Goal: Transaction & Acquisition: Download file/media

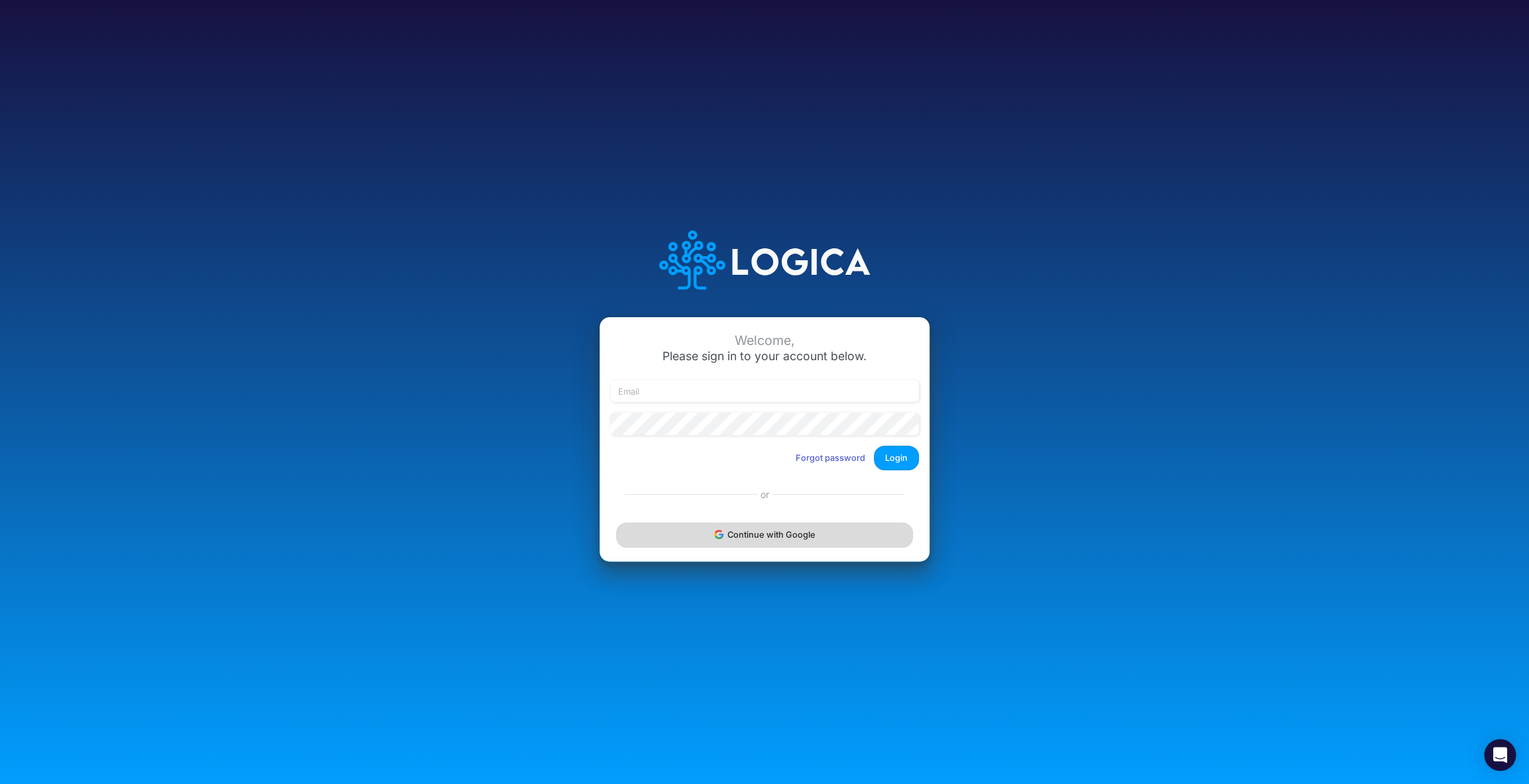
click at [773, 537] on button "Continue with Google" at bounding box center [764, 535] width 297 height 25
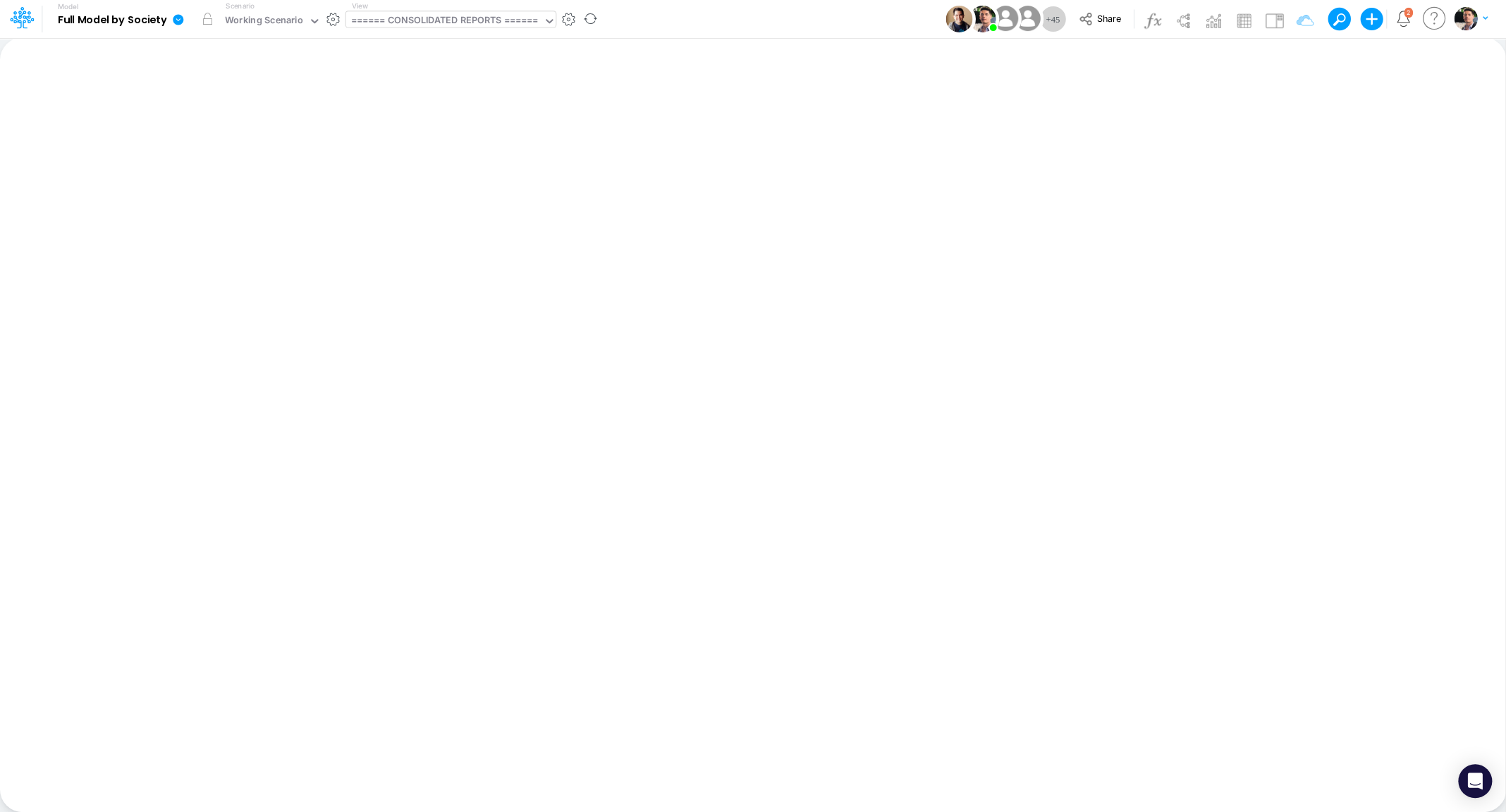
click at [427, 12] on div "====== CONSOLIDATED REPORTS ======" at bounding box center [444, 21] width 198 height 21
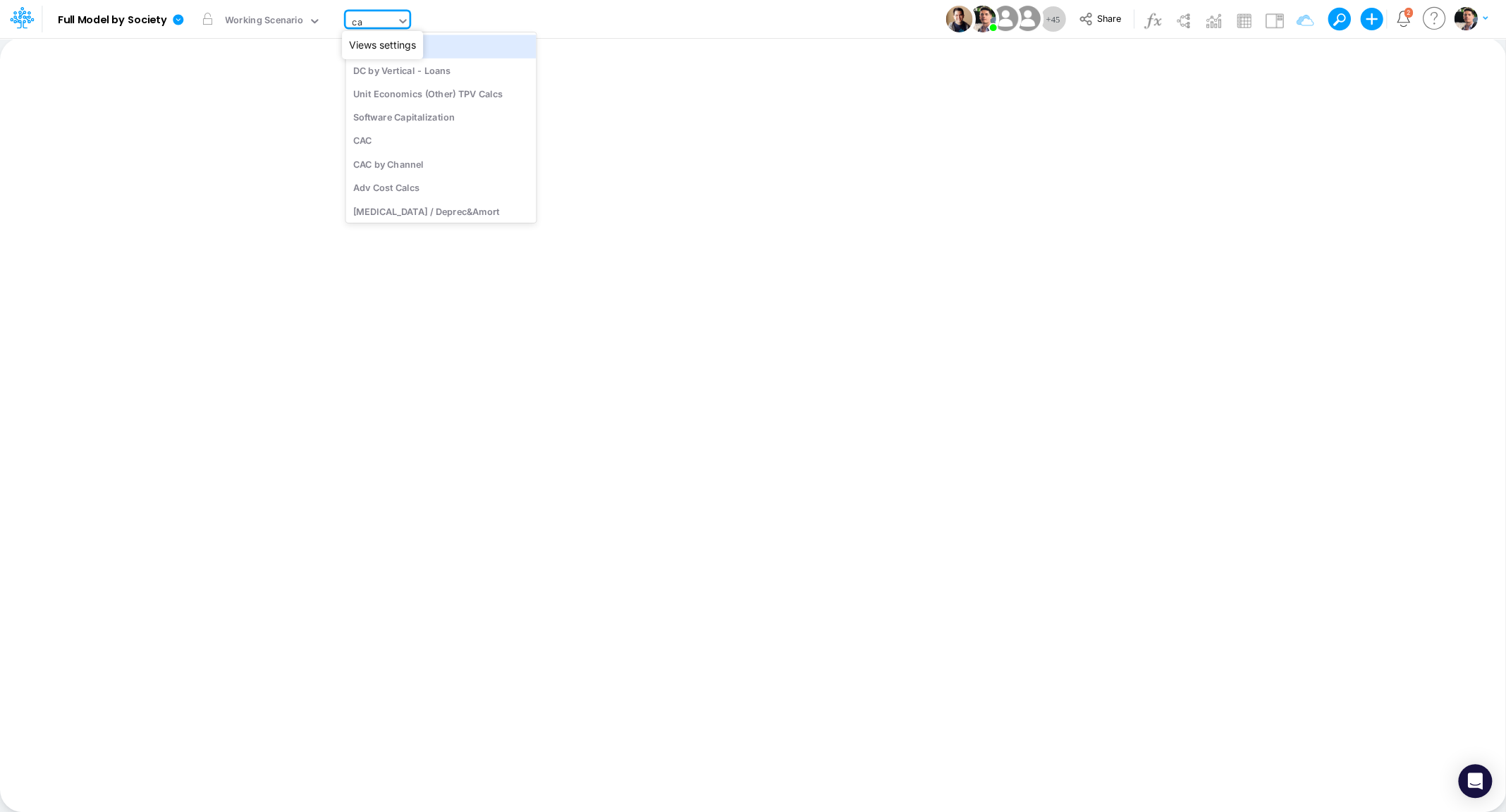
type input "cap"
click at [432, 64] on div "CapEx / Deprec&Amort" at bounding box center [440, 70] width 190 height 23
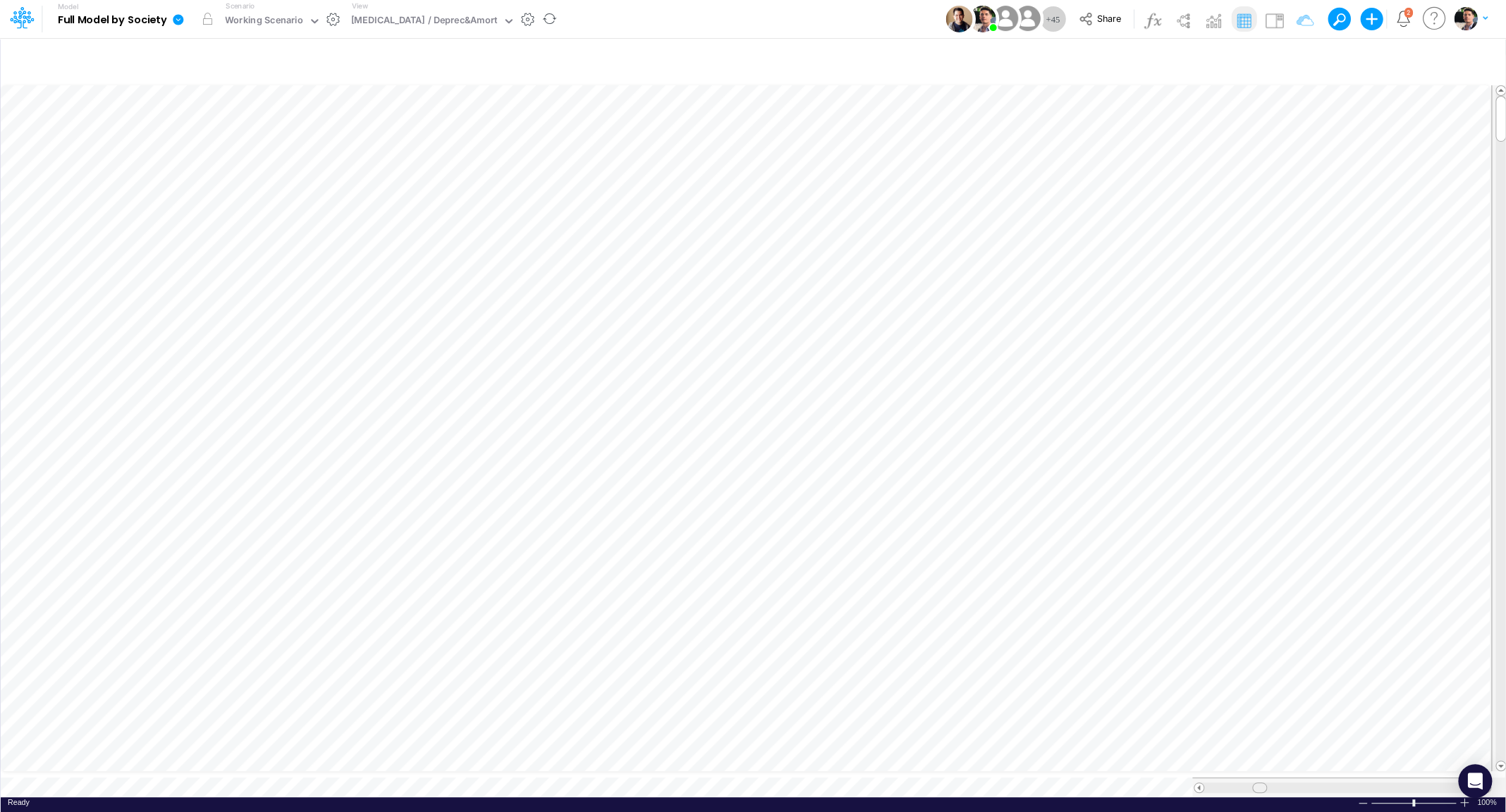
drag, startPoint x: 1252, startPoint y: 773, endPoint x: 1261, endPoint y: 774, distance: 9.1
click at [1261, 783] on span at bounding box center [1259, 787] width 9 height 9
click at [1162, 269] on icon "button" at bounding box center [1171, 273] width 21 height 15
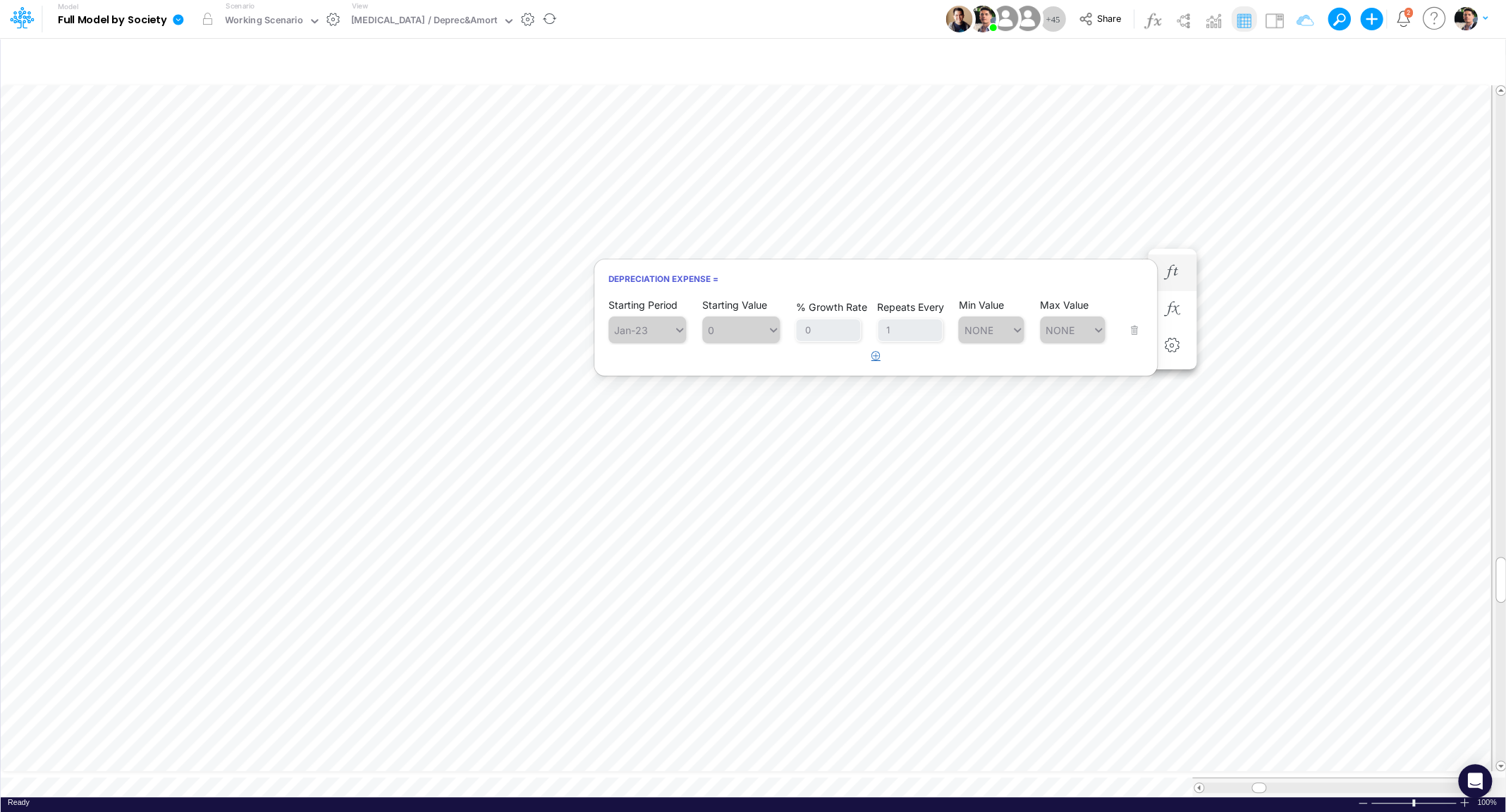
click at [870, 359] on button "button" at bounding box center [876, 356] width 28 height 23
click at [644, 372] on div "Type to search..." at bounding box center [654, 366] width 77 height 12
click at [641, 401] on div "Forecast" at bounding box center [647, 400] width 77 height 23
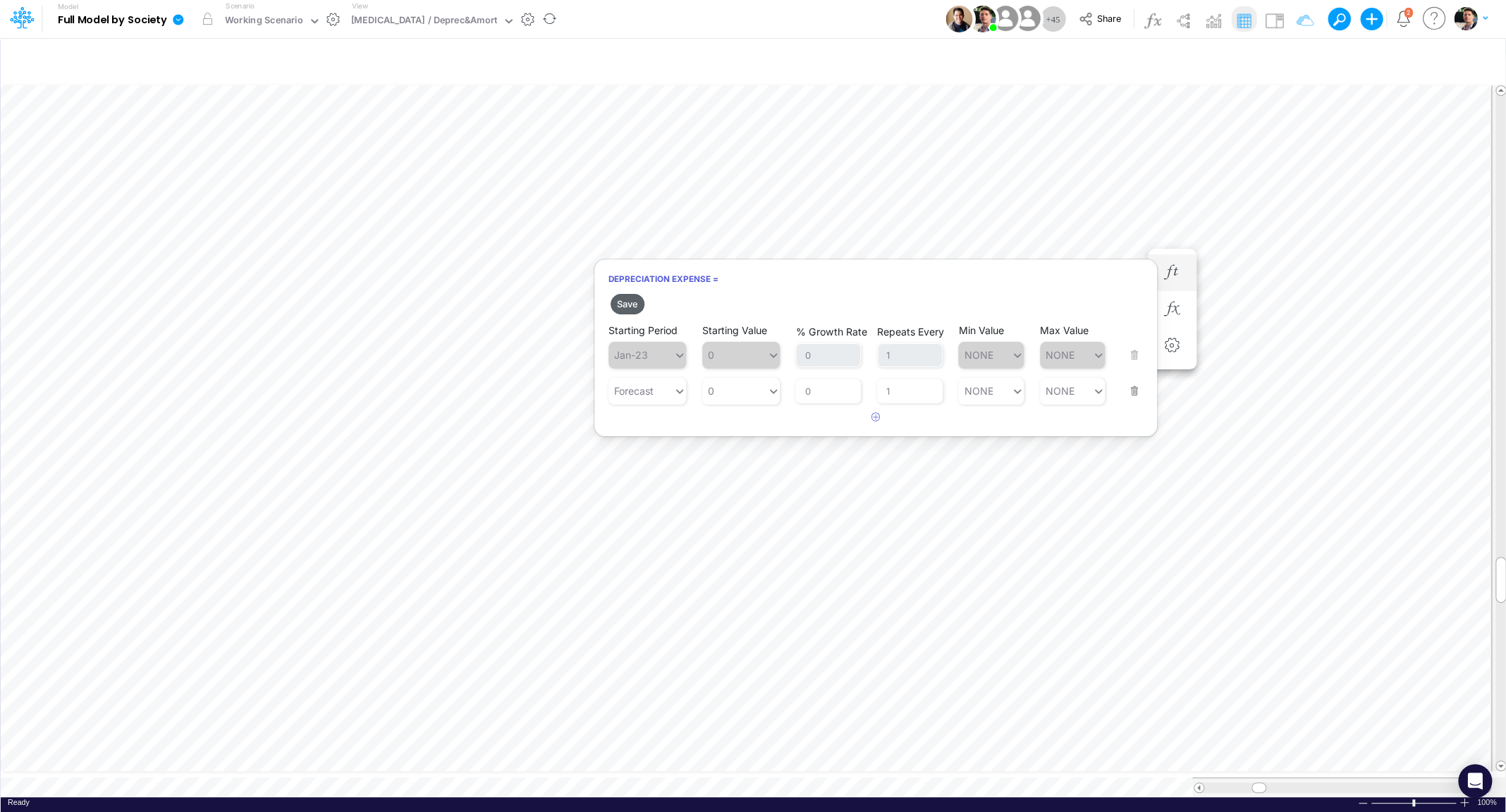
click at [622, 304] on button "Save" at bounding box center [627, 304] width 34 height 20
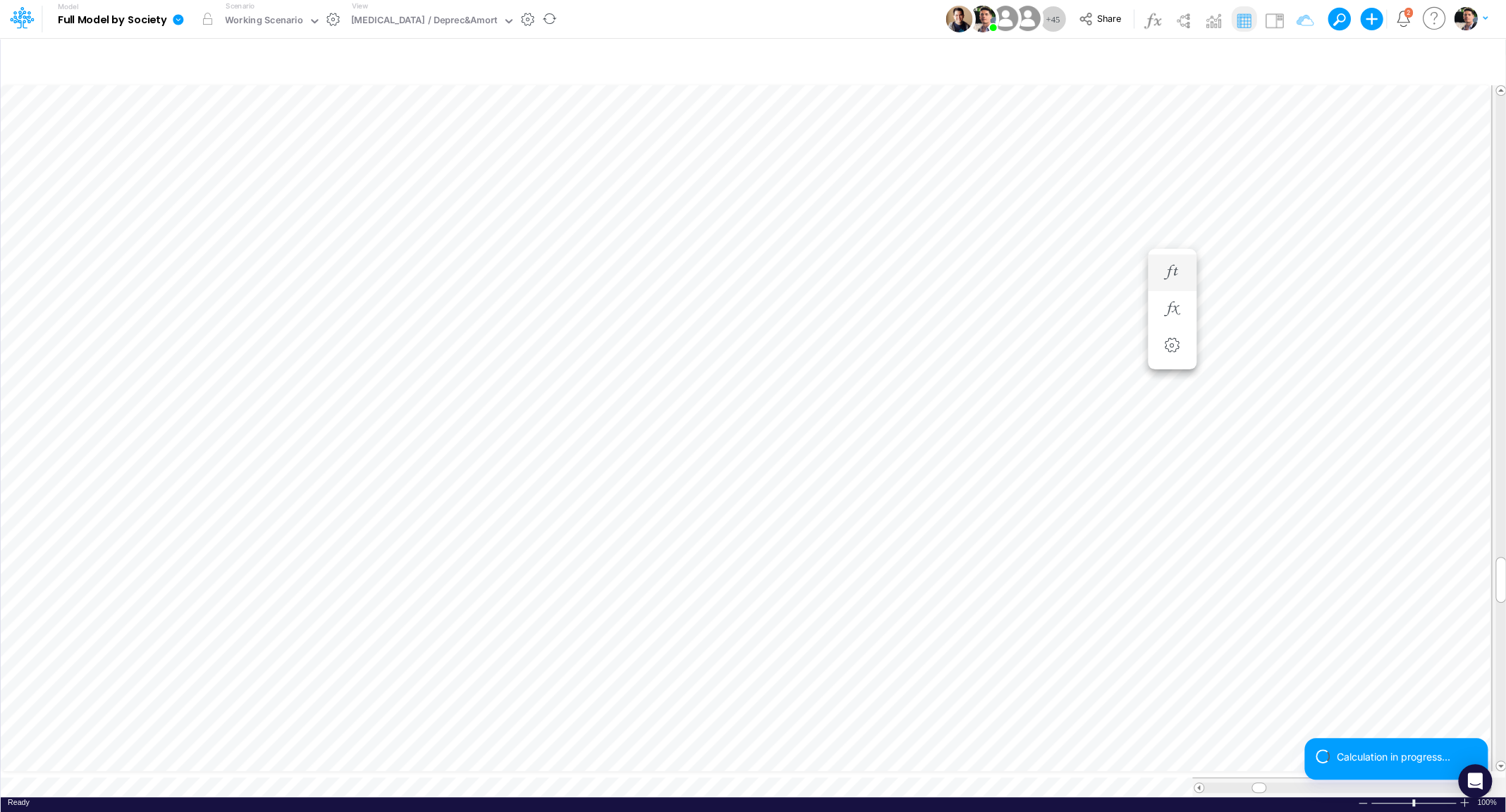
scroll to position [6, 20]
click at [1177, 289] on icon "button" at bounding box center [1171, 286] width 21 height 15
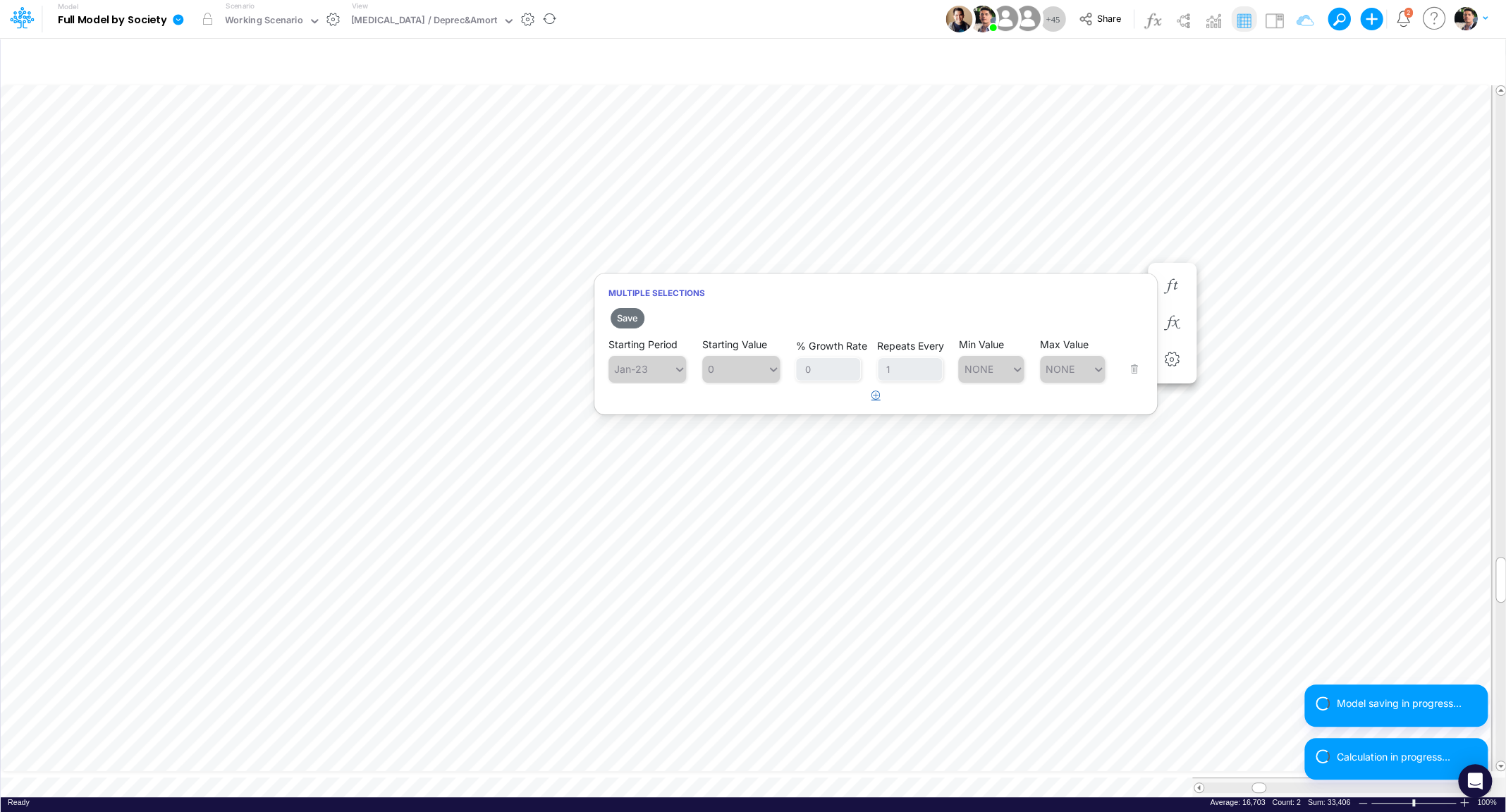
click at [878, 397] on icon "button" at bounding box center [875, 395] width 9 height 9
click at [655, 411] on div "Type to search..." at bounding box center [654, 405] width 77 height 12
click at [643, 442] on div "Forecast" at bounding box center [647, 440] width 77 height 23
click at [623, 315] on button "Save" at bounding box center [627, 319] width 34 height 20
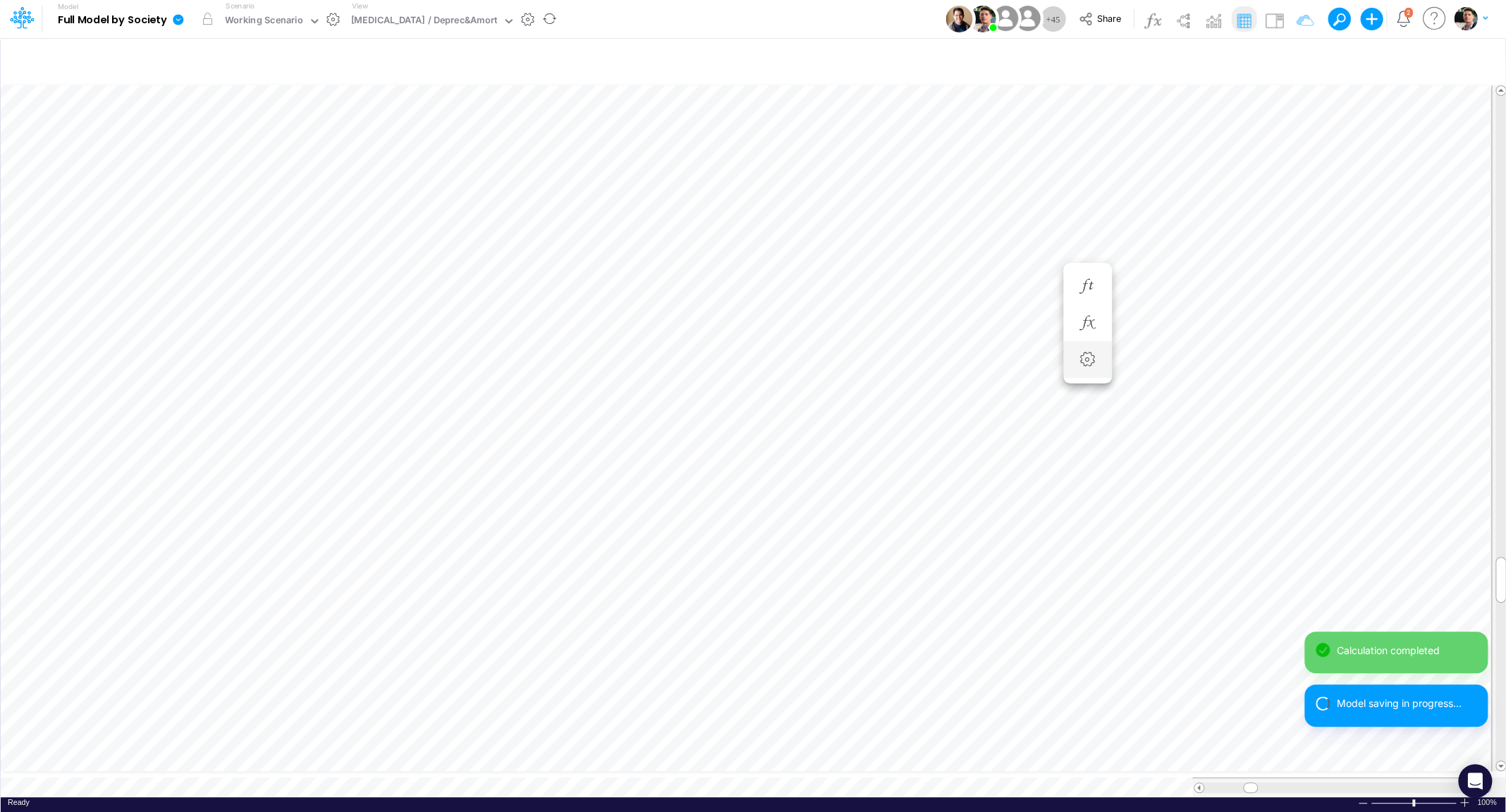
scroll to position [6, 6]
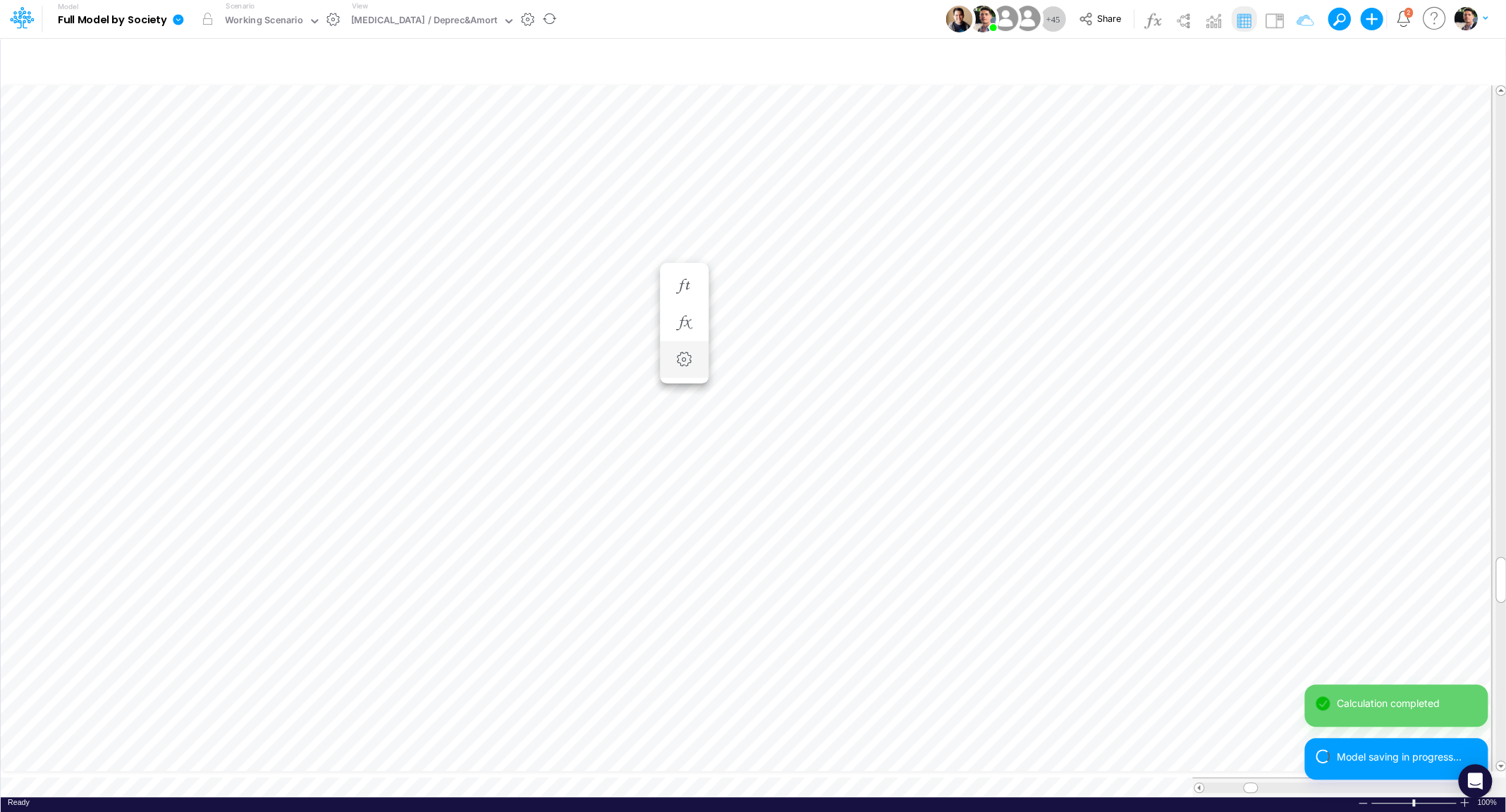
scroll to position [6, 20]
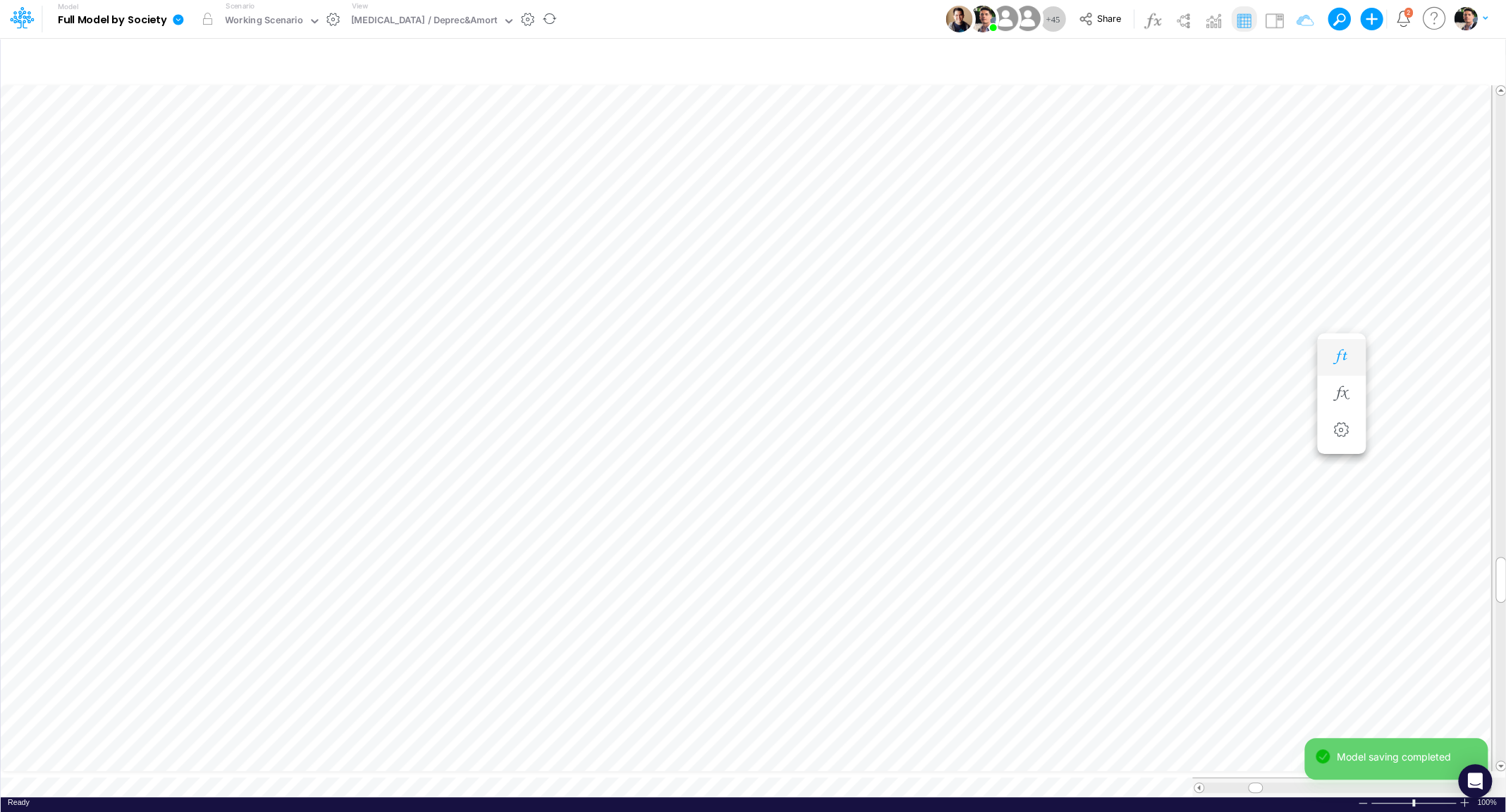
click at [1342, 355] on icon "button" at bounding box center [1341, 357] width 21 height 15
click at [1338, 354] on icon "button" at bounding box center [1341, 357] width 21 height 15
click at [1343, 334] on icon "button" at bounding box center [1341, 329] width 21 height 15
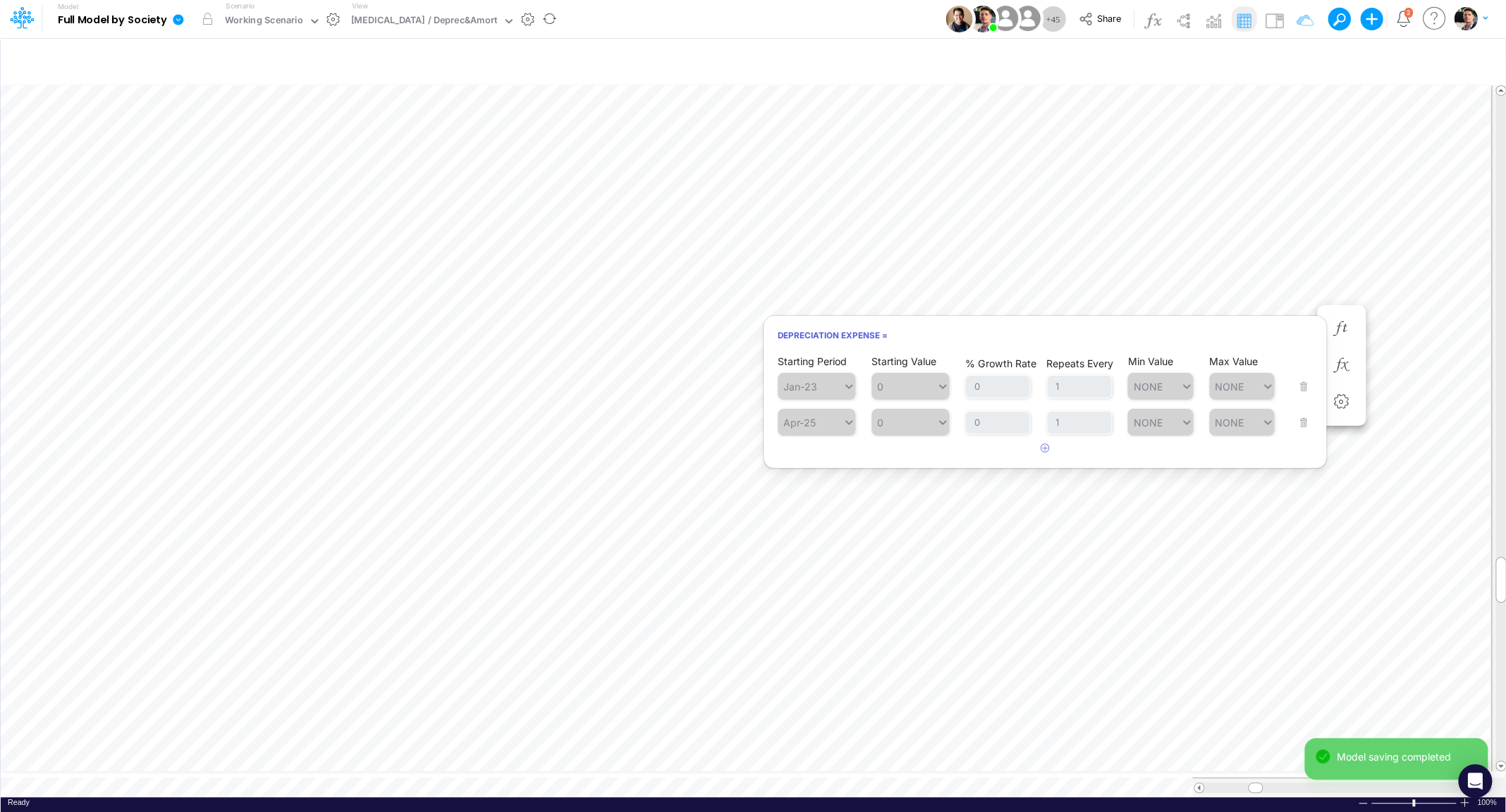
scroll to position [6, 46]
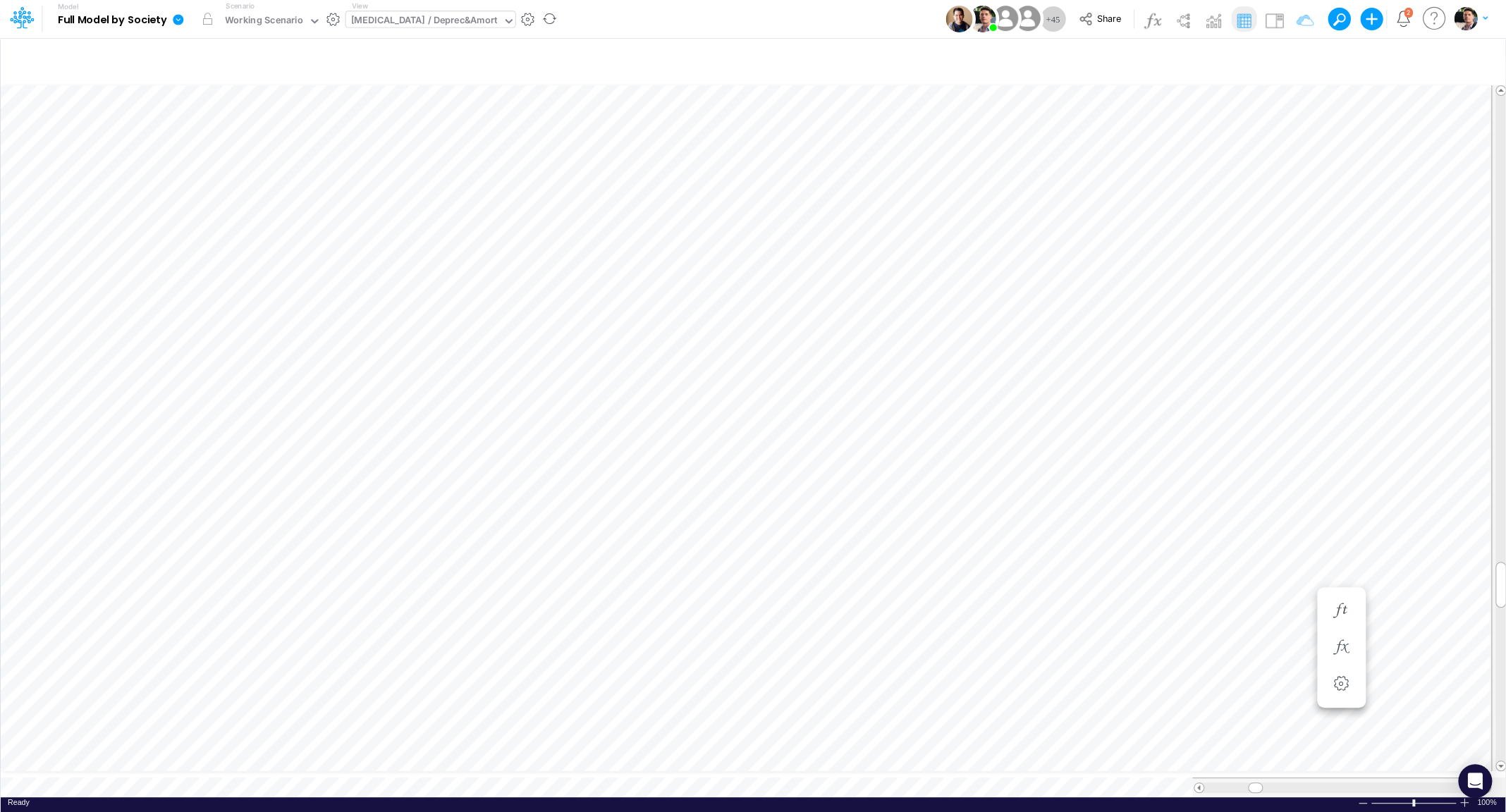
click at [424, 12] on div "CapEx / Deprec&Amort" at bounding box center [424, 21] width 157 height 21
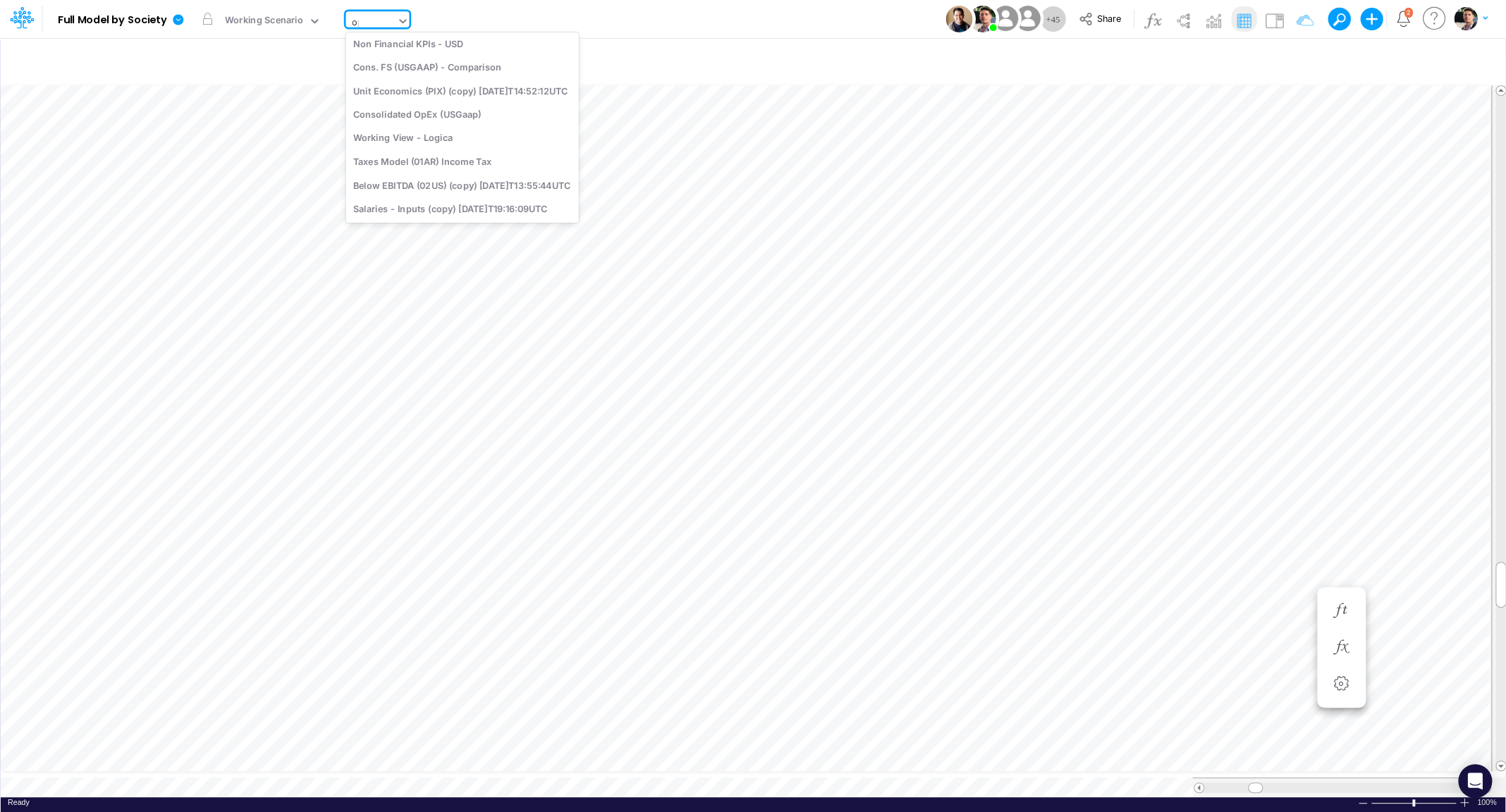
scroll to position [87, 0]
type input "opex"
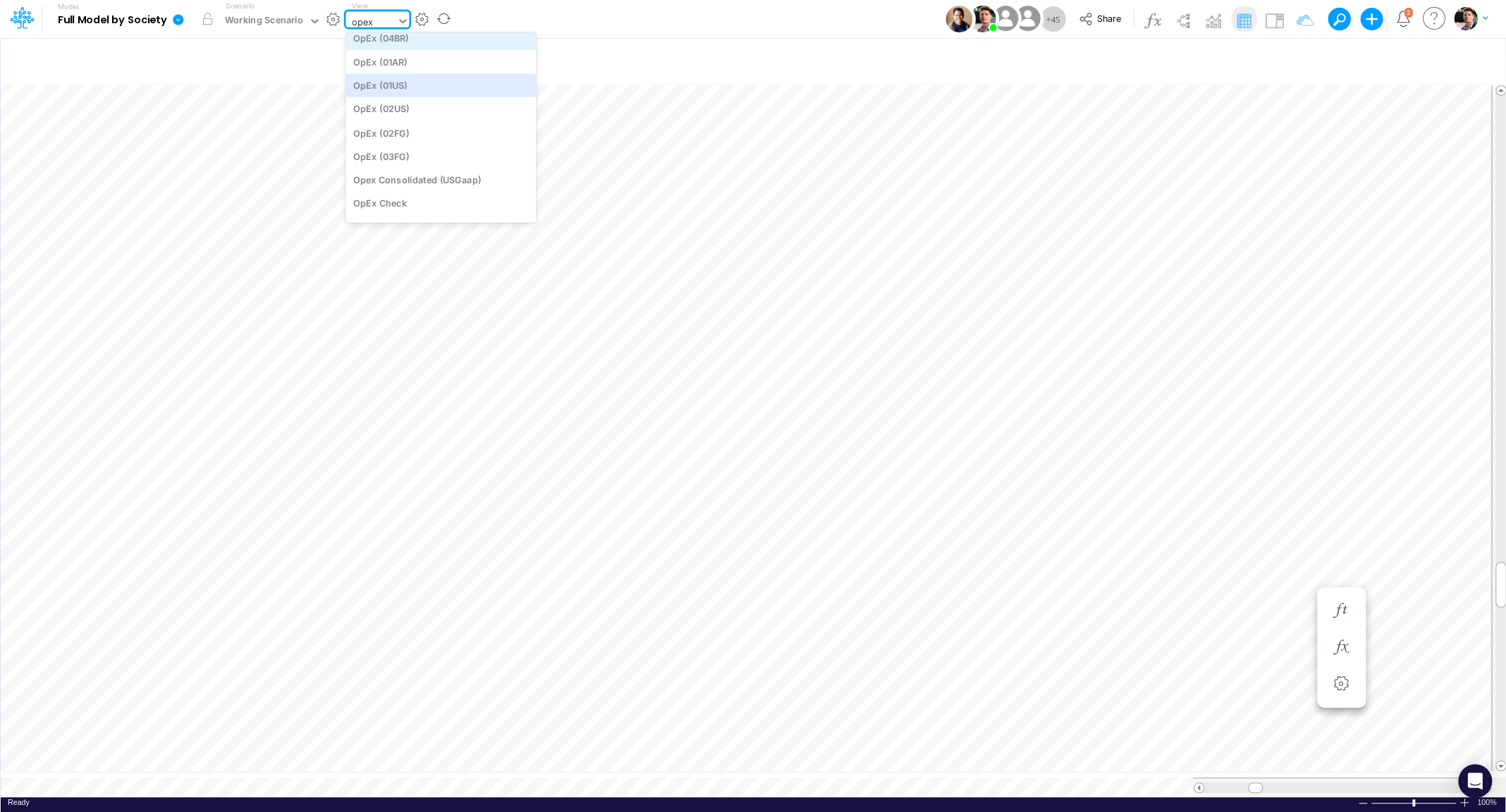
scroll to position [0, 0]
click at [422, 54] on div "OpEx (01BR)" at bounding box center [440, 46] width 190 height 23
click at [384, 24] on div "OpEx (01BR)" at bounding box center [378, 21] width 53 height 16
type input "opex"
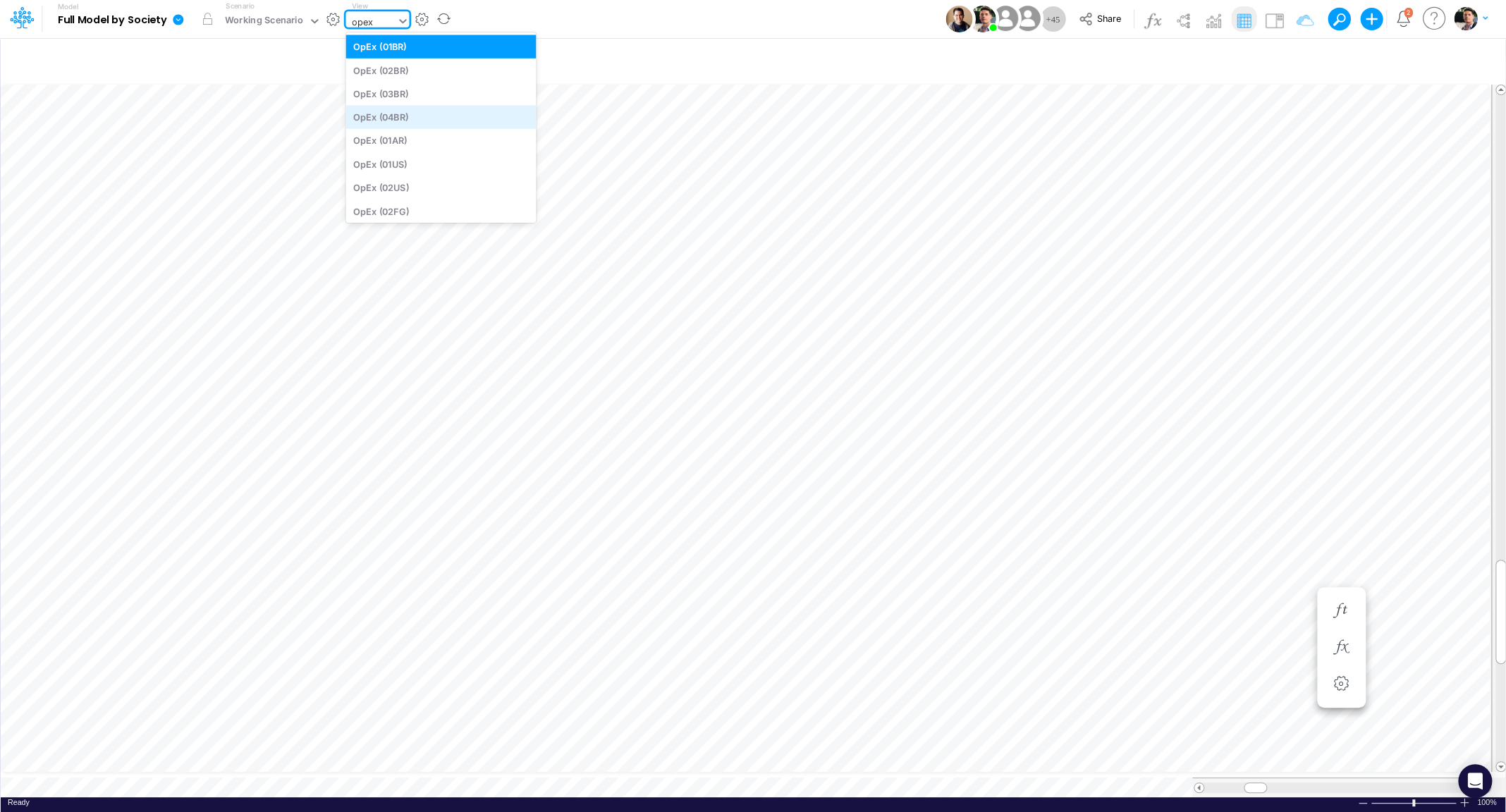
click at [409, 121] on div "OpEx (04BR)" at bounding box center [440, 117] width 190 height 23
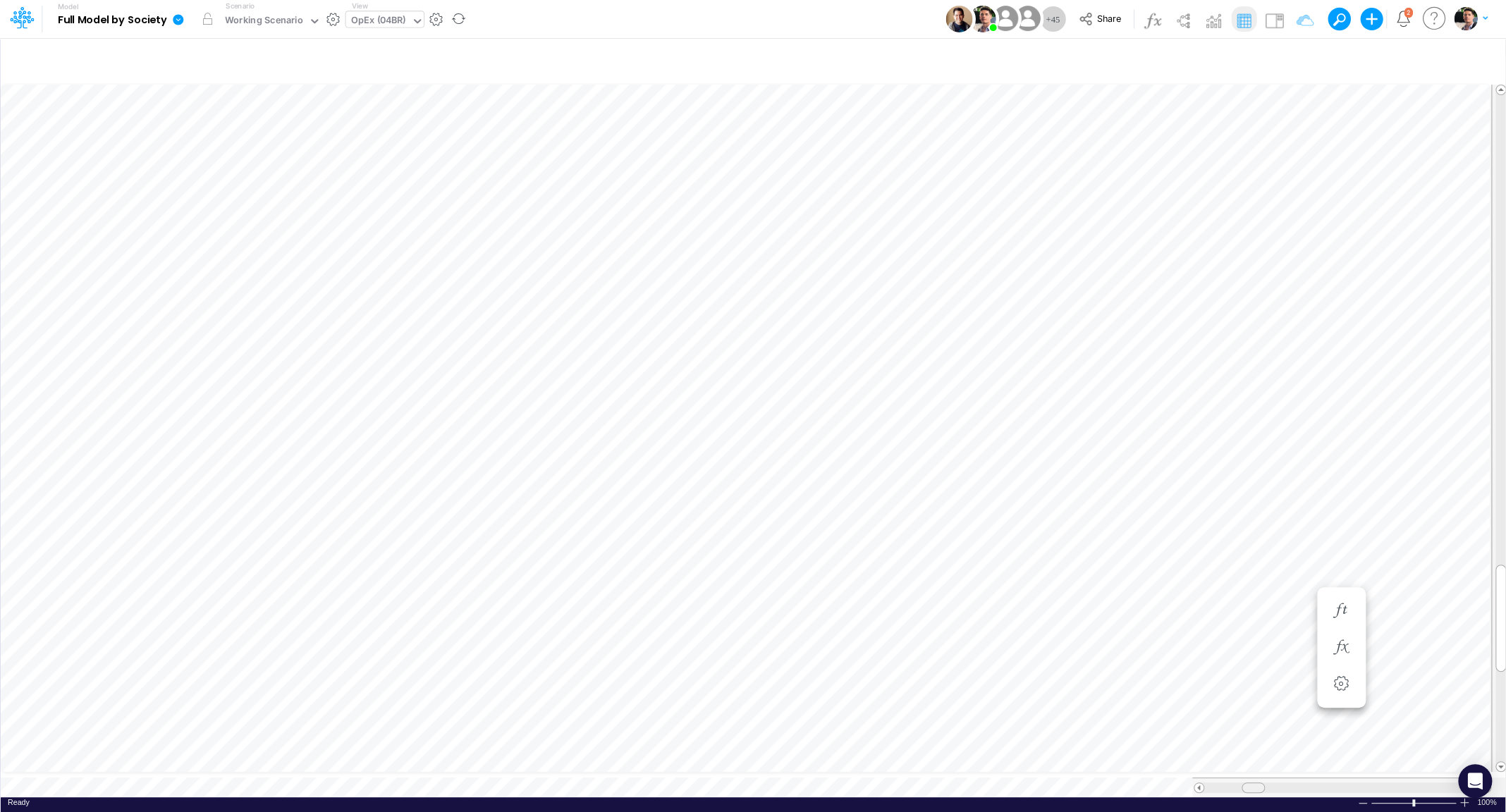
drag, startPoint x: 1237, startPoint y: 778, endPoint x: 1255, endPoint y: 778, distance: 18.0
click at [1255, 783] on span at bounding box center [1252, 787] width 9 height 9
click at [1305, 60] on icon "button" at bounding box center [1296, 60] width 21 height 15
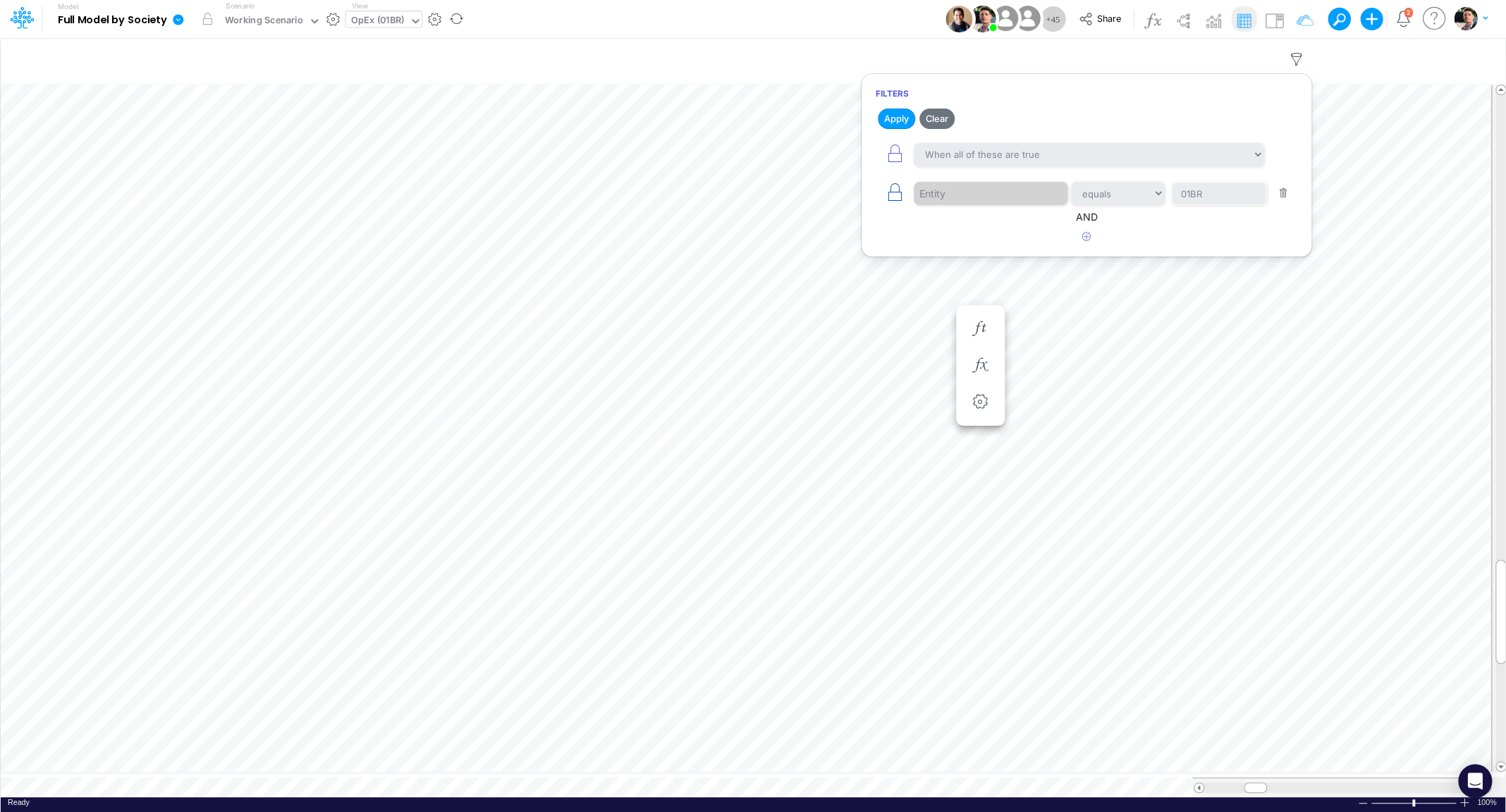
click at [902, 195] on icon "button" at bounding box center [894, 192] width 20 height 20
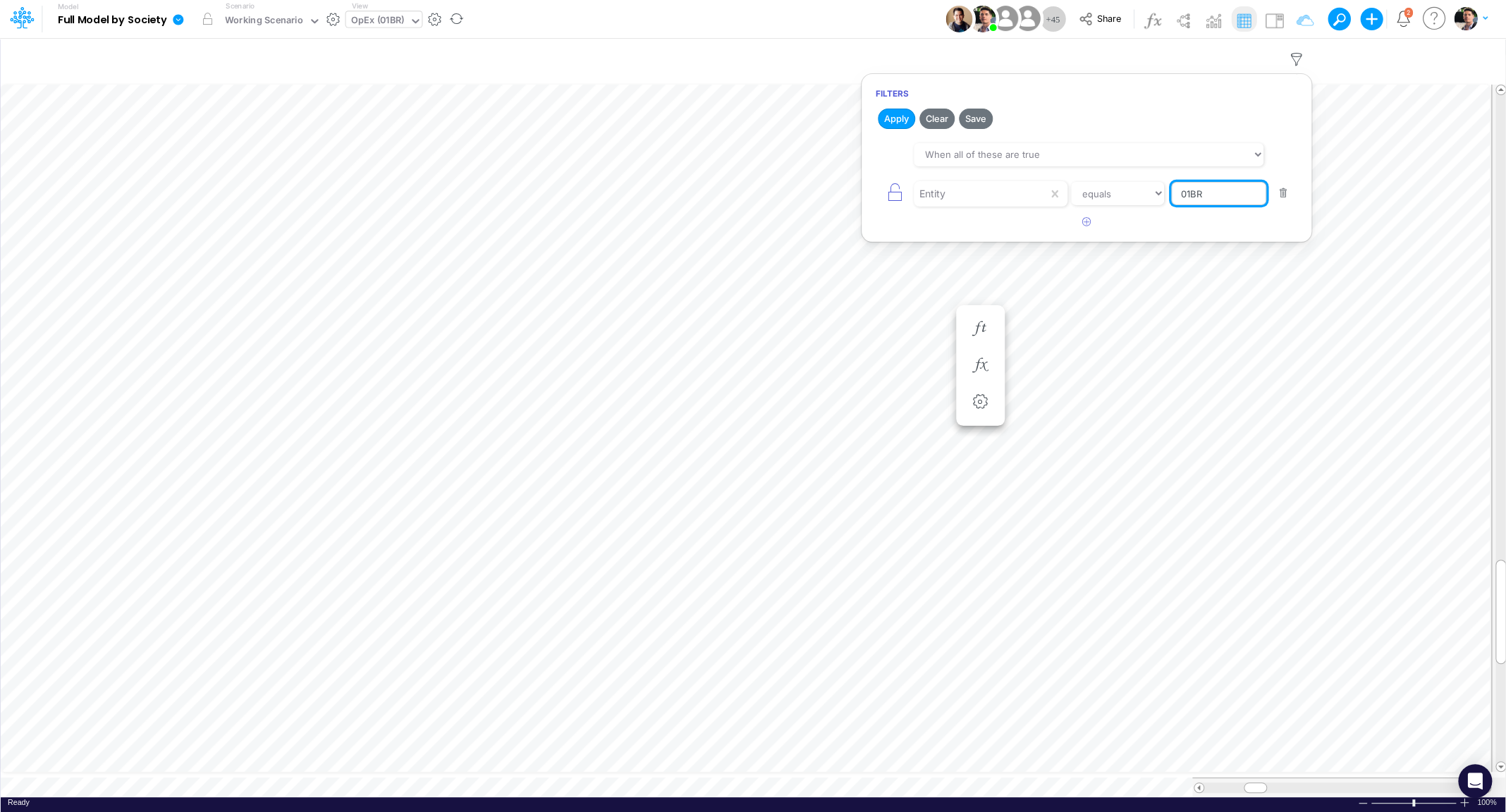
drag, startPoint x: 1212, startPoint y: 195, endPoint x: 1136, endPoint y: 195, distance: 76.0
click at [1171, 195] on input "01BR" at bounding box center [1218, 194] width 95 height 24
type input "template"
click at [900, 120] on button "Apply" at bounding box center [896, 119] width 37 height 20
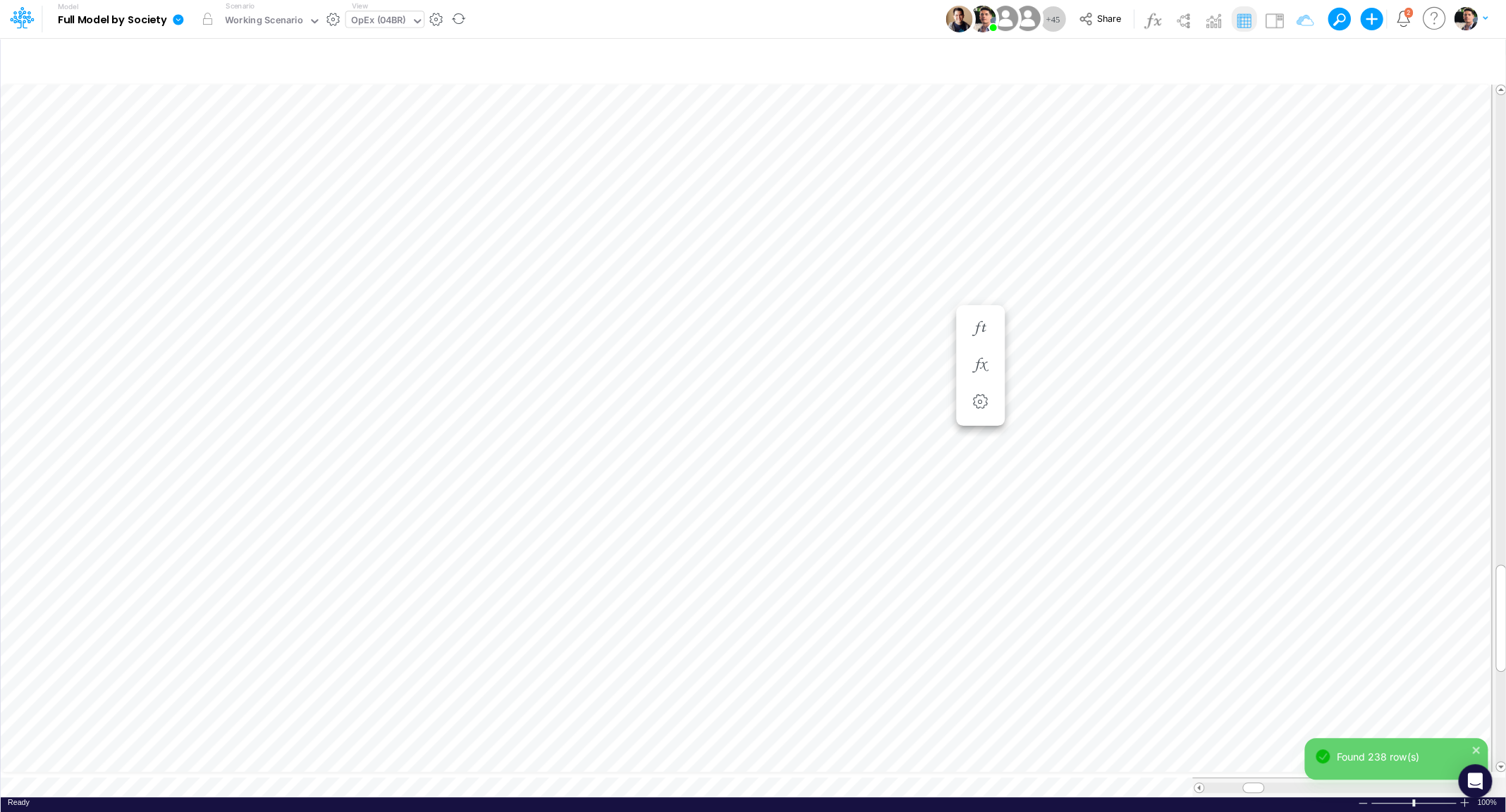
scroll to position [6, 3]
click at [1022, 415] on icon "button" at bounding box center [1022, 422] width 21 height 15
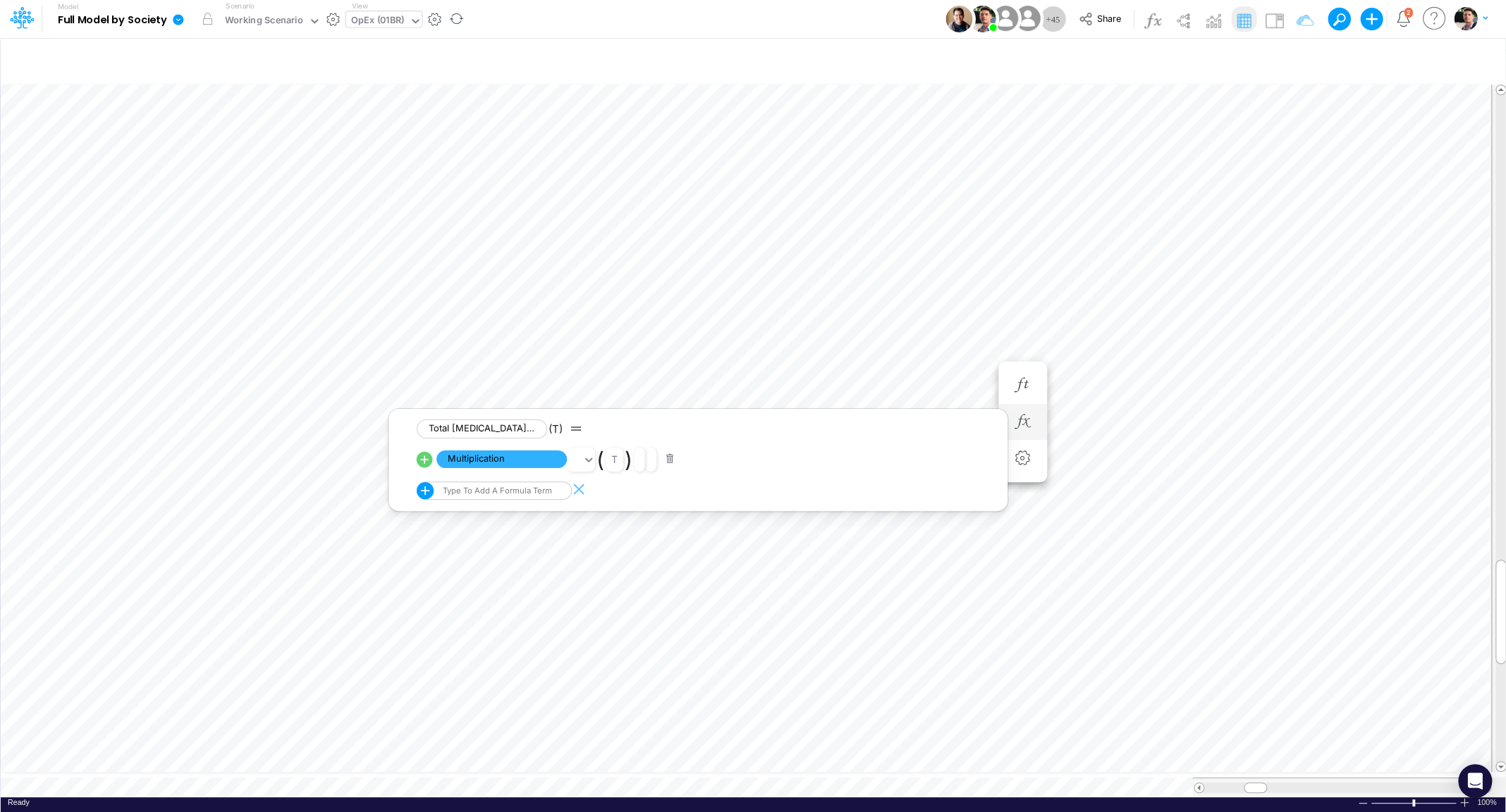
click at [426, 460] on icon at bounding box center [425, 459] width 16 height 16
click at [1021, 386] on icon "button" at bounding box center [1022, 385] width 21 height 15
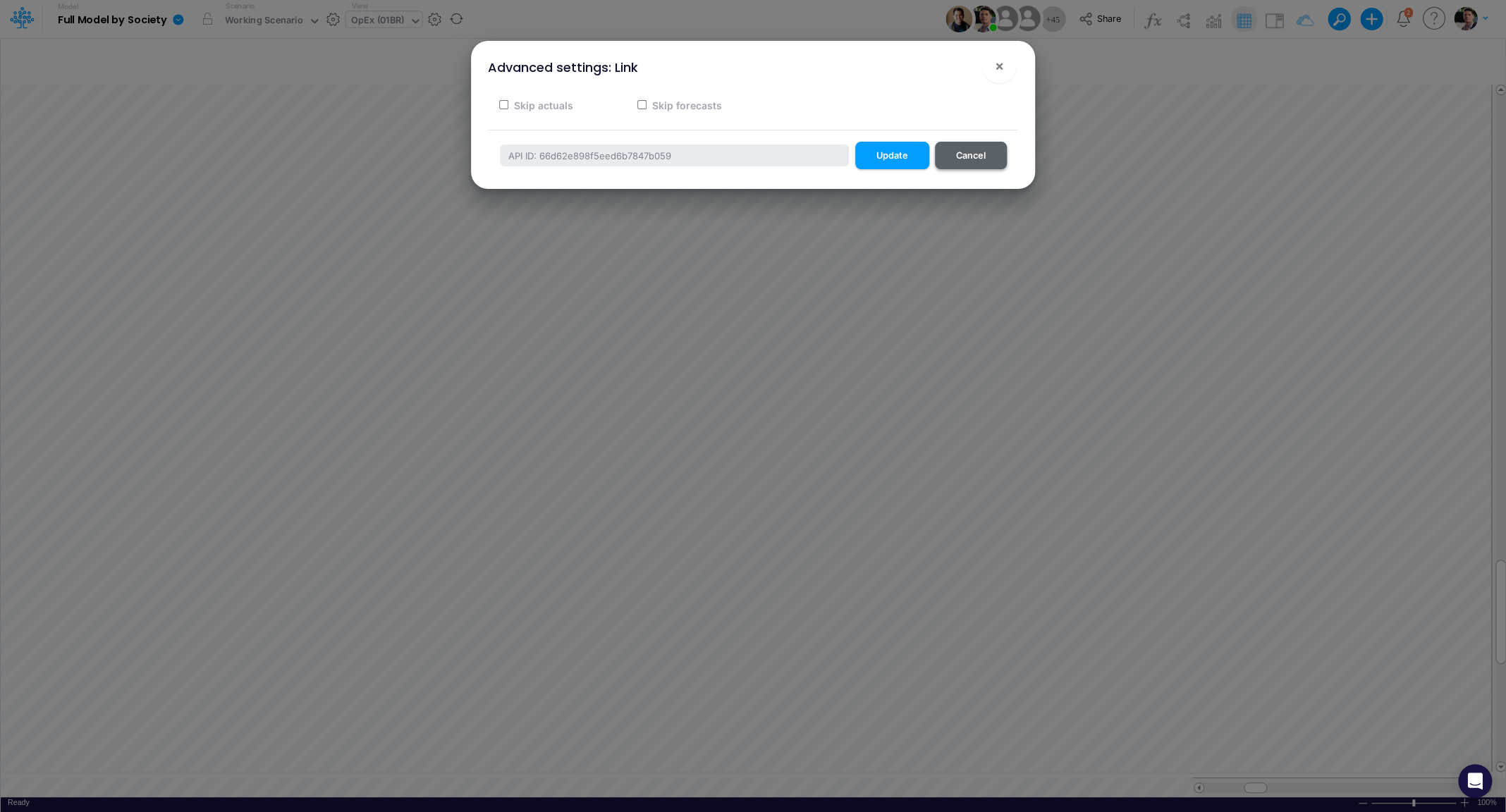
click at [967, 149] on button "Cancel" at bounding box center [970, 155] width 72 height 28
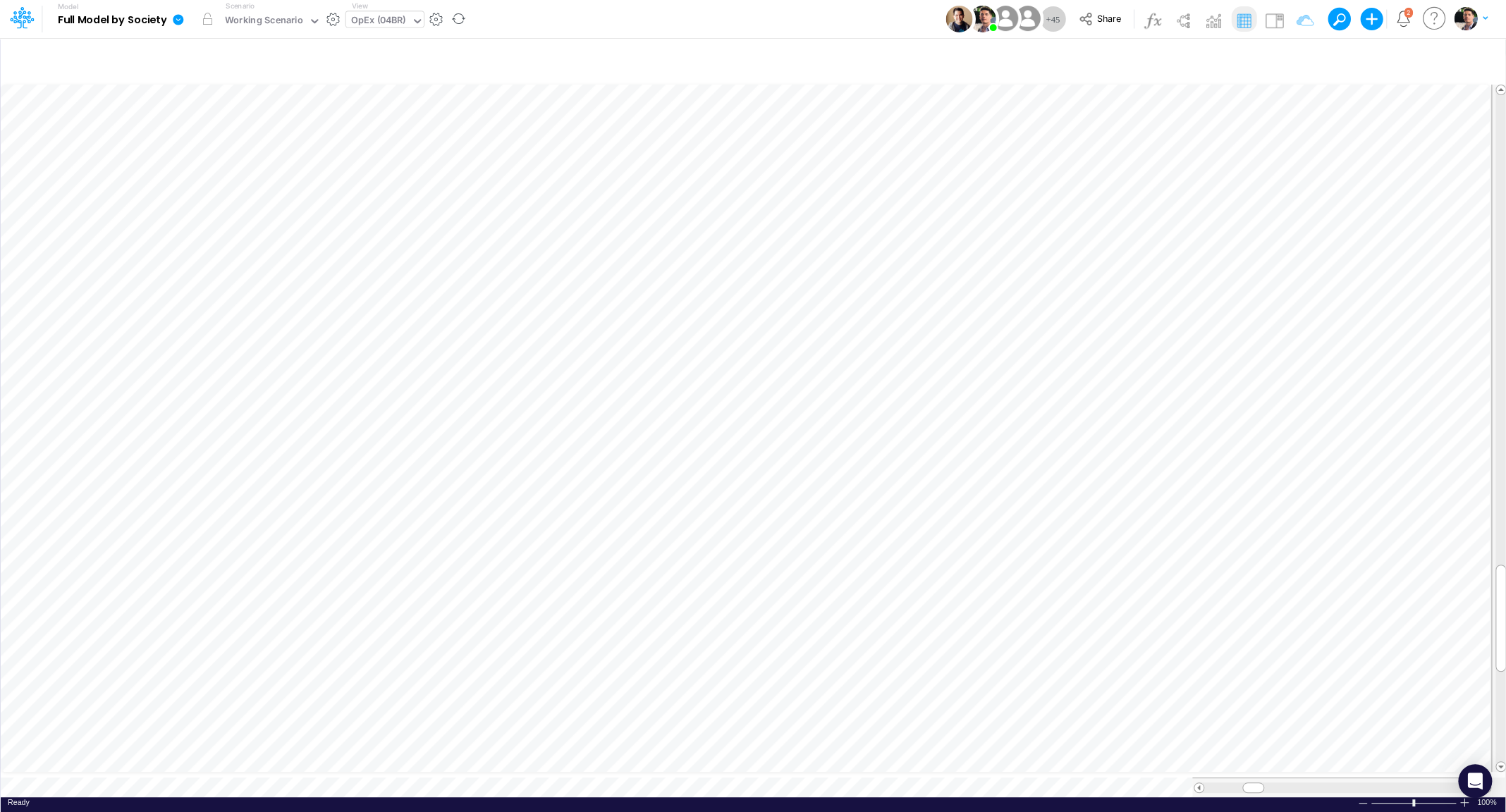
scroll to position [6, 3]
click at [1027, 396] on icon "button" at bounding box center [1022, 394] width 21 height 15
click at [1011, 363] on button "button" at bounding box center [1023, 366] width 26 height 28
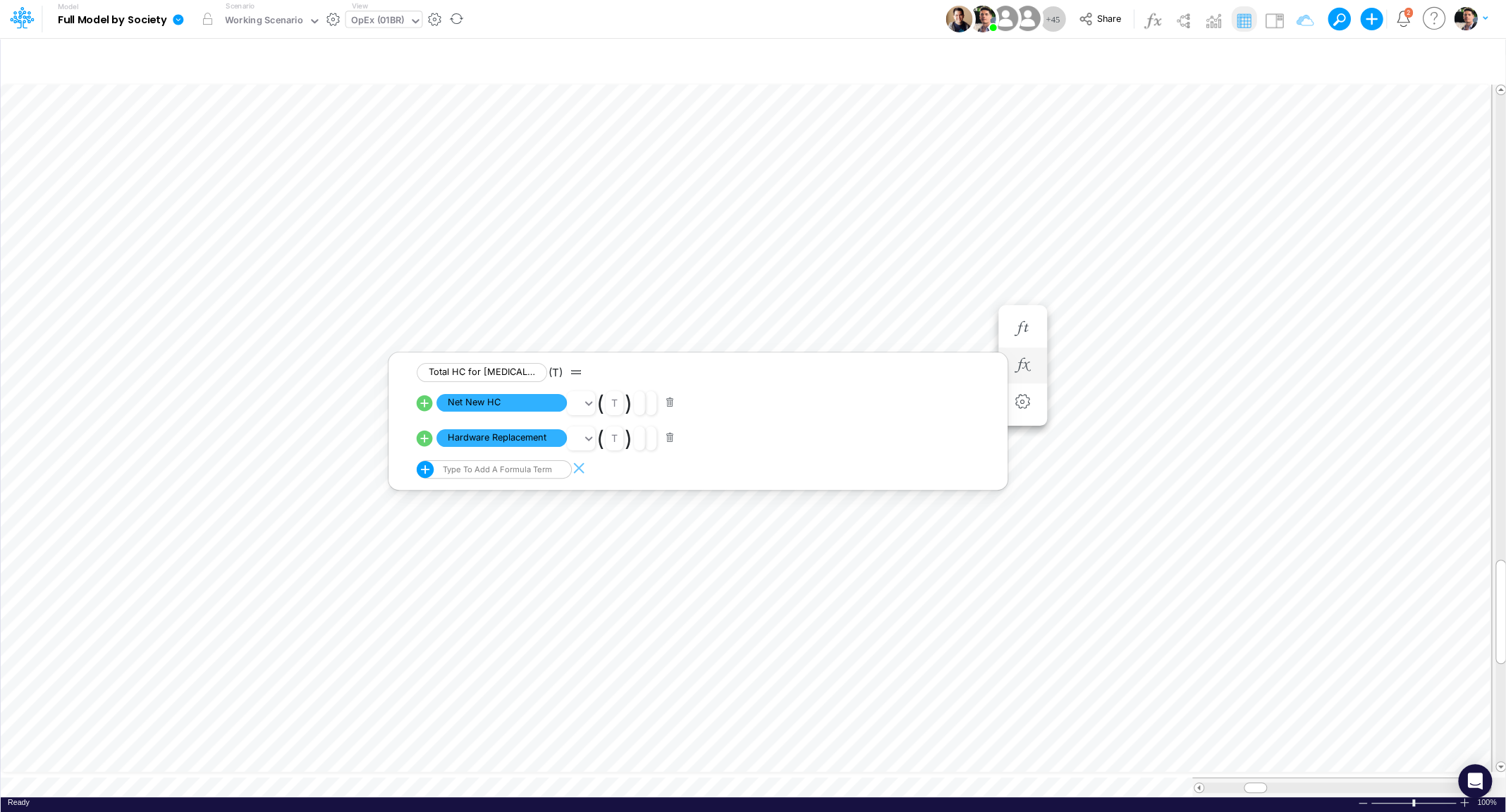
click at [425, 404] on icon at bounding box center [425, 403] width 16 height 16
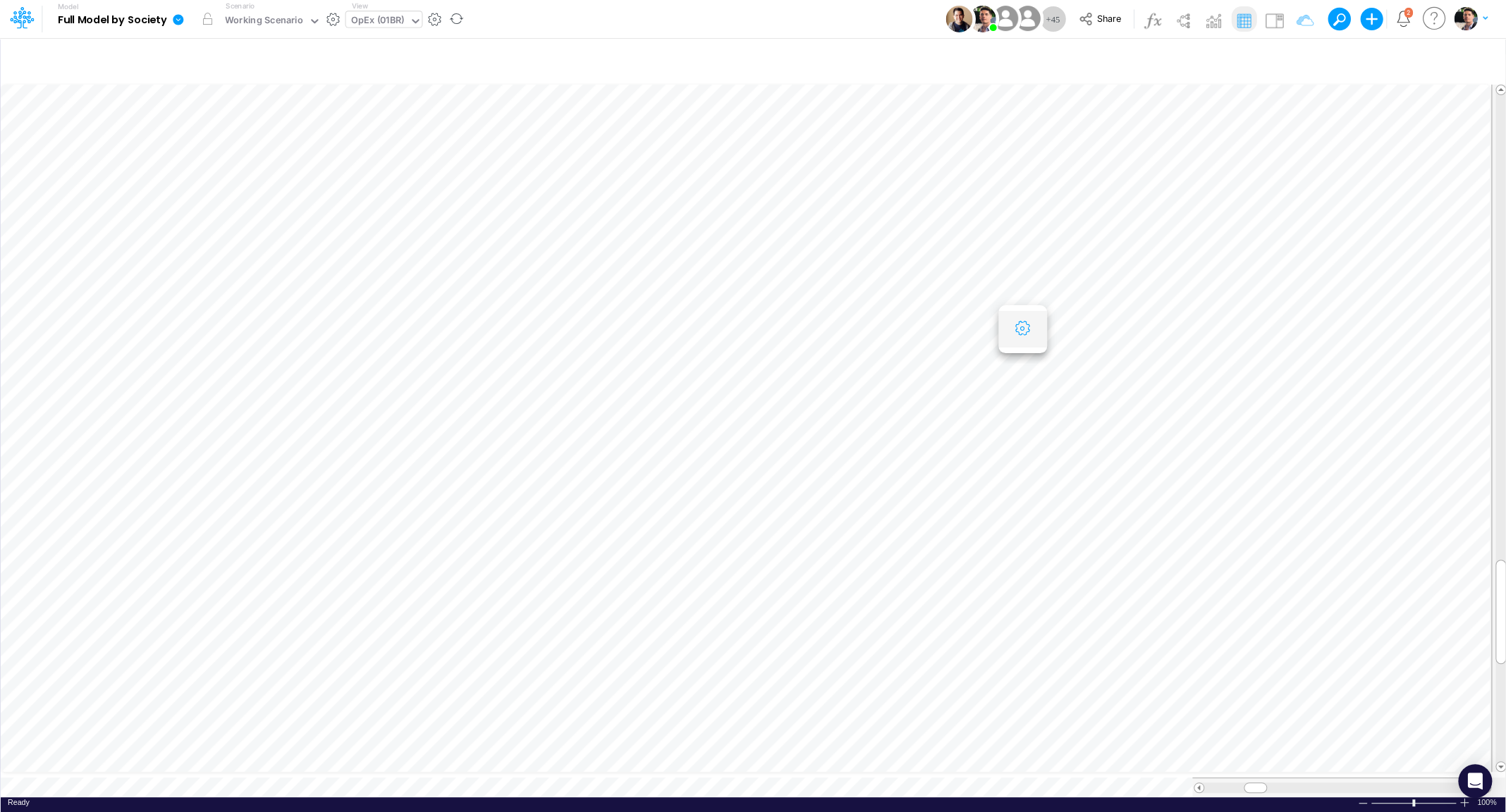
click at [1021, 326] on icon "button" at bounding box center [1022, 329] width 21 height 15
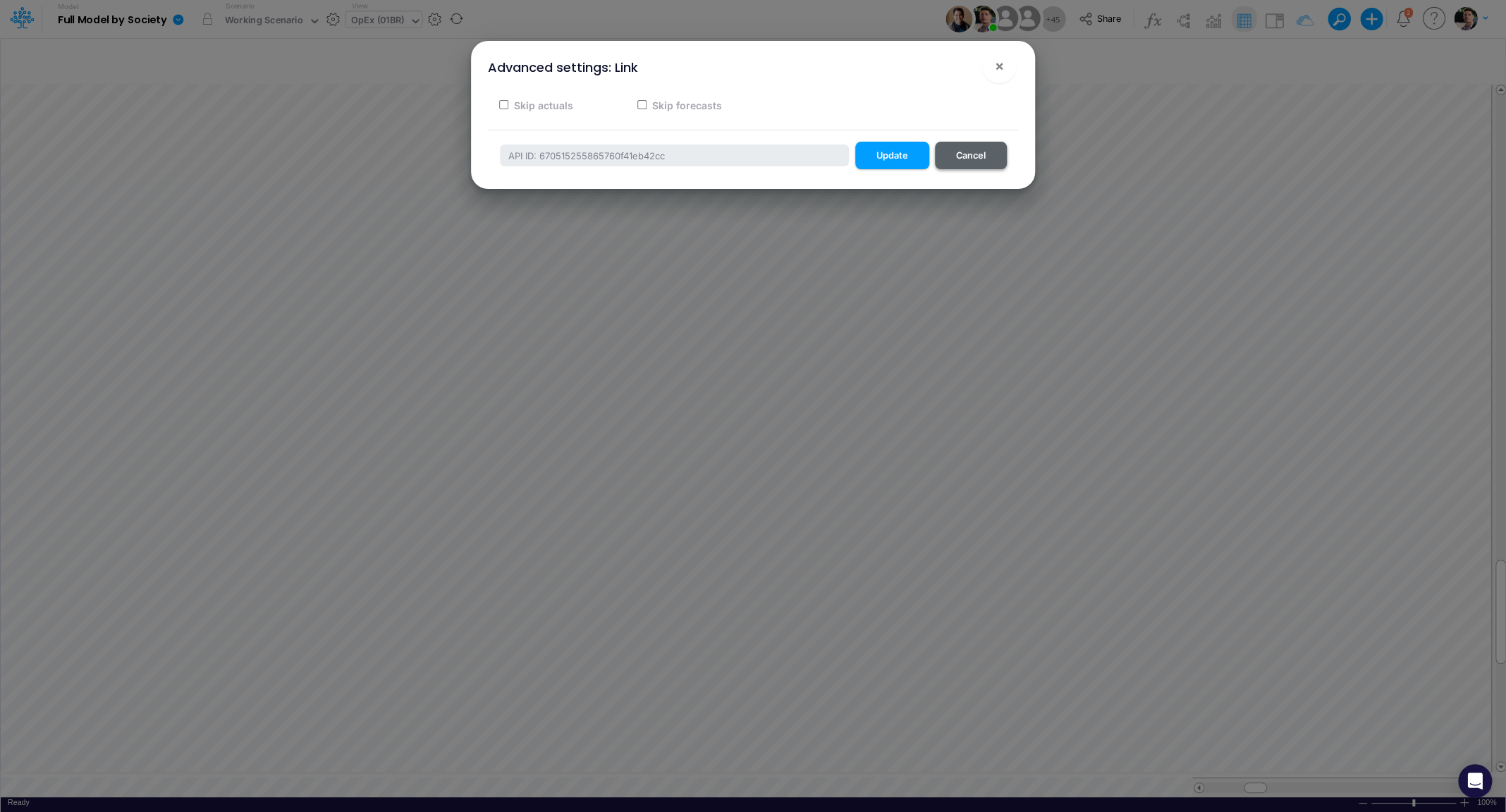
click at [967, 161] on button "Cancel" at bounding box center [970, 155] width 72 height 28
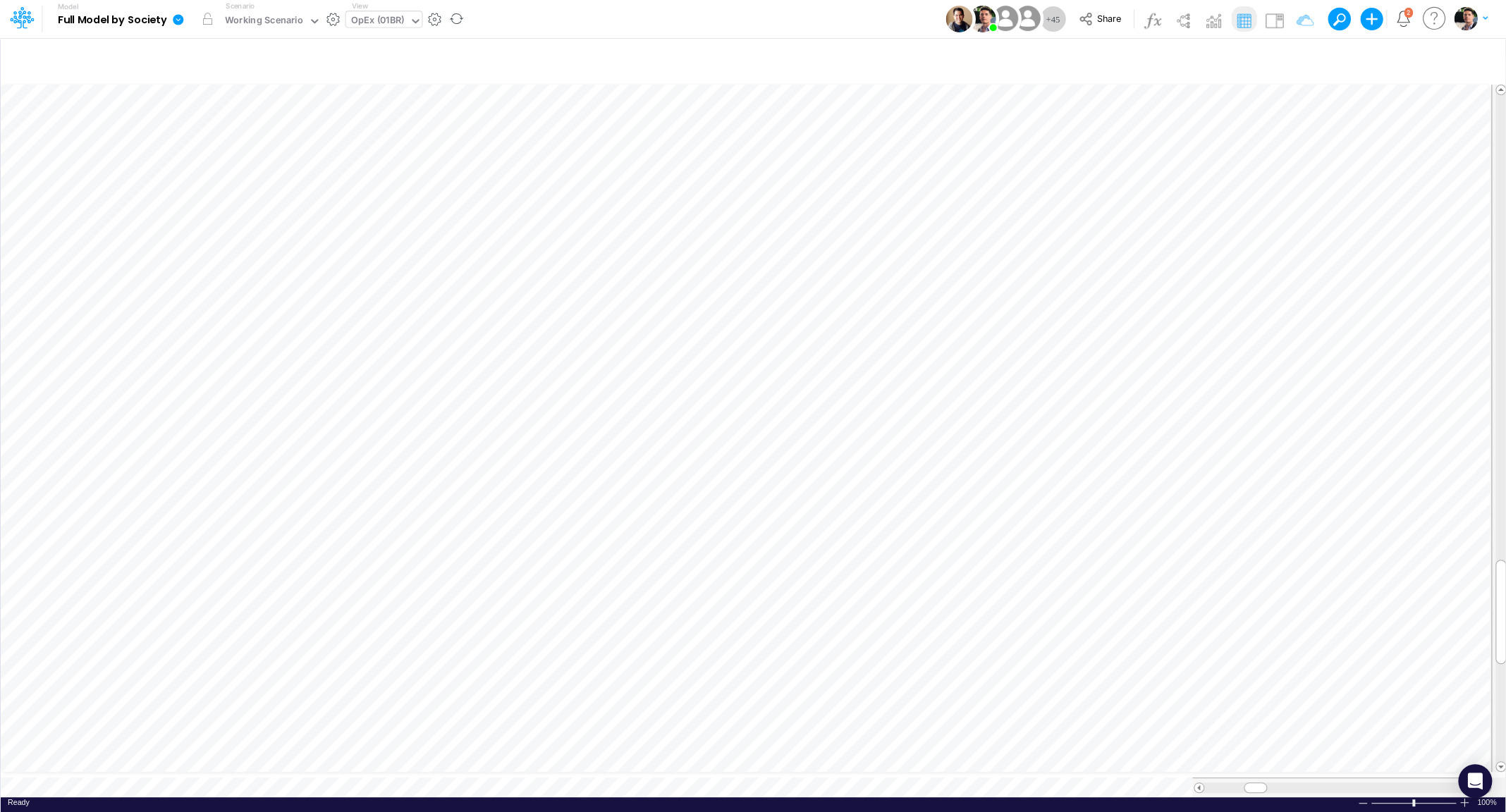
scroll to position [6, 3]
click at [1027, 633] on icon "button" at bounding box center [1022, 633] width 21 height 15
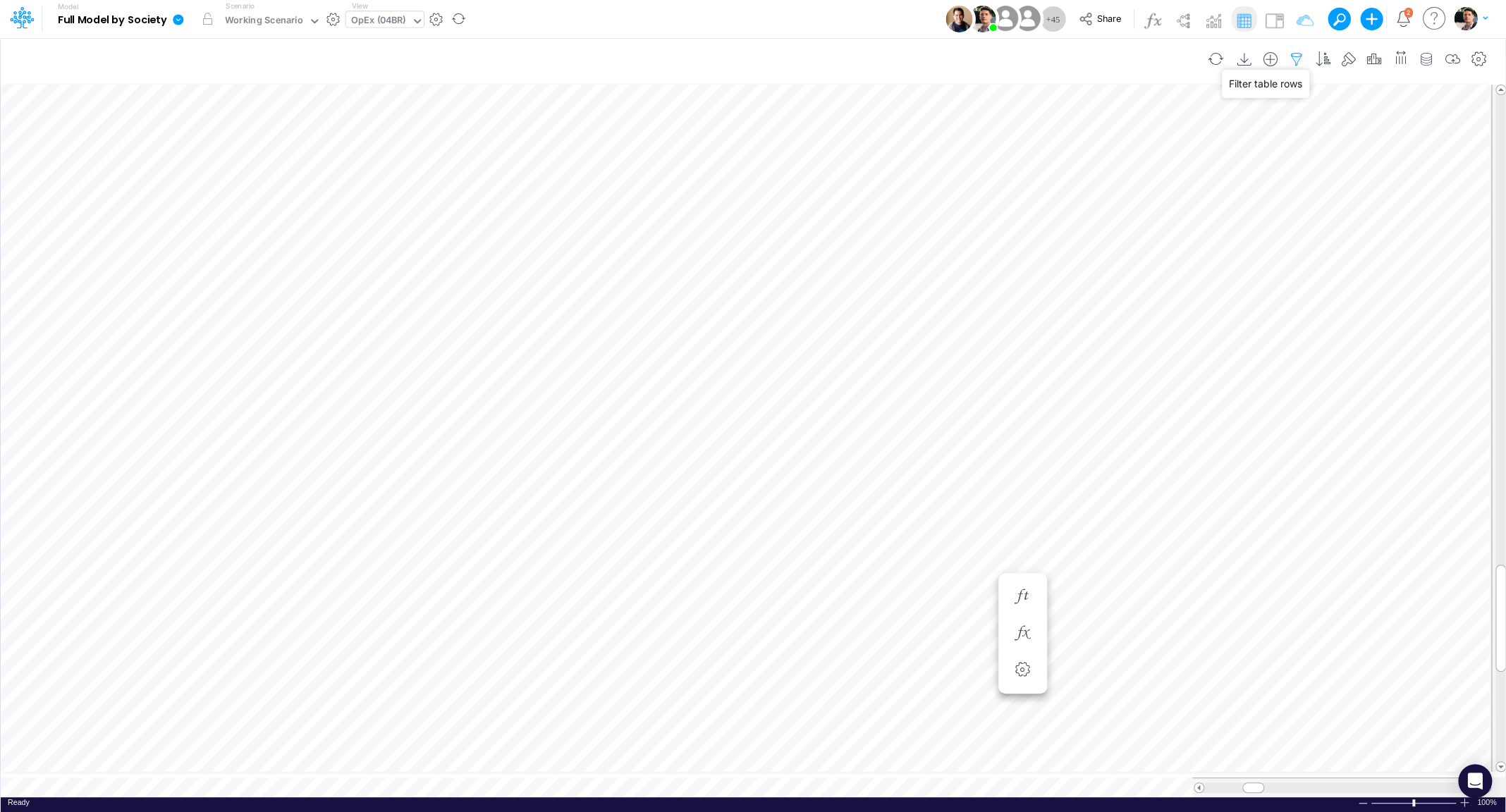
click at [1306, 63] on icon "button" at bounding box center [1296, 60] width 21 height 15
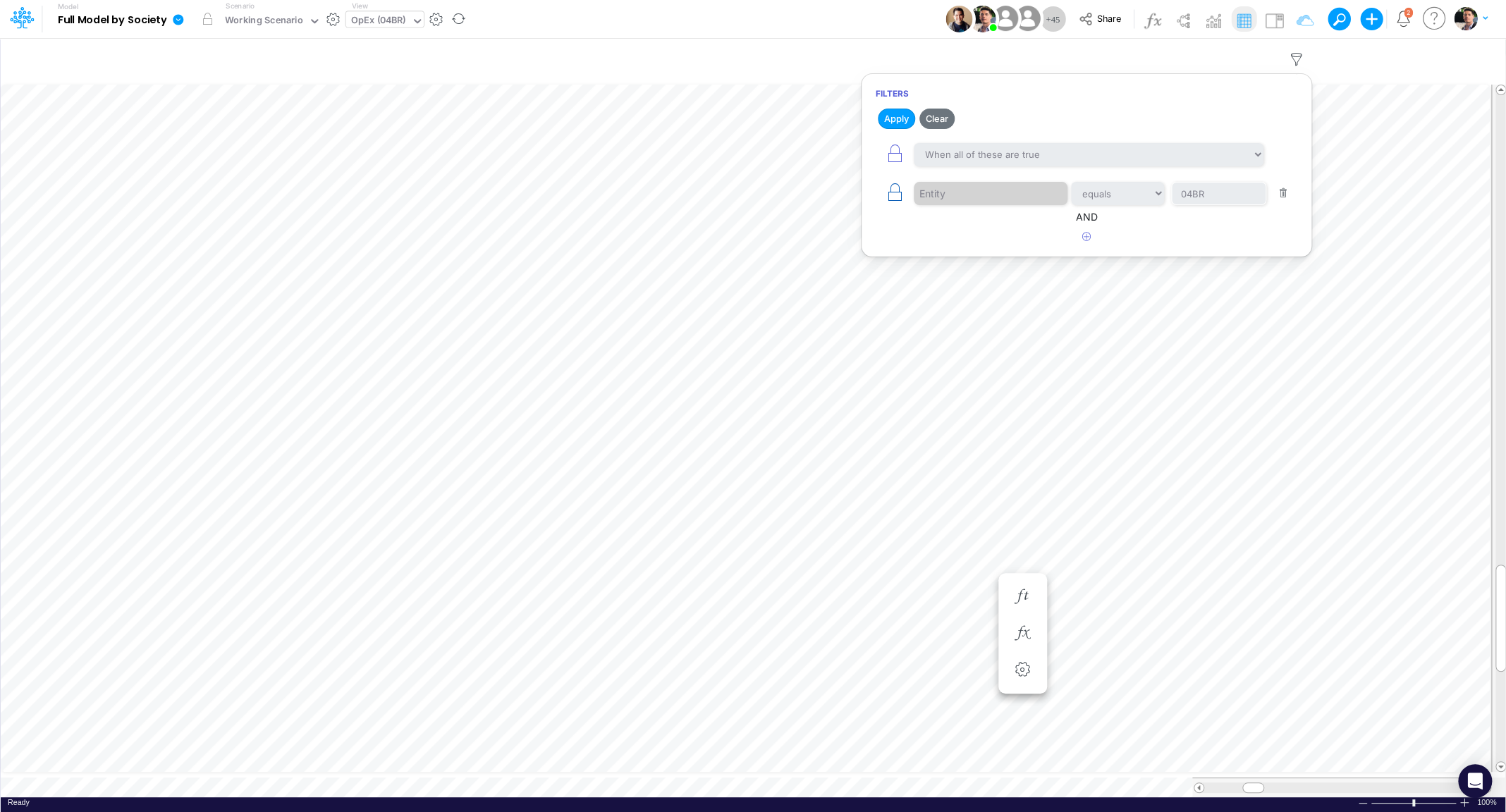
click at [891, 195] on icon "button" at bounding box center [894, 192] width 20 height 20
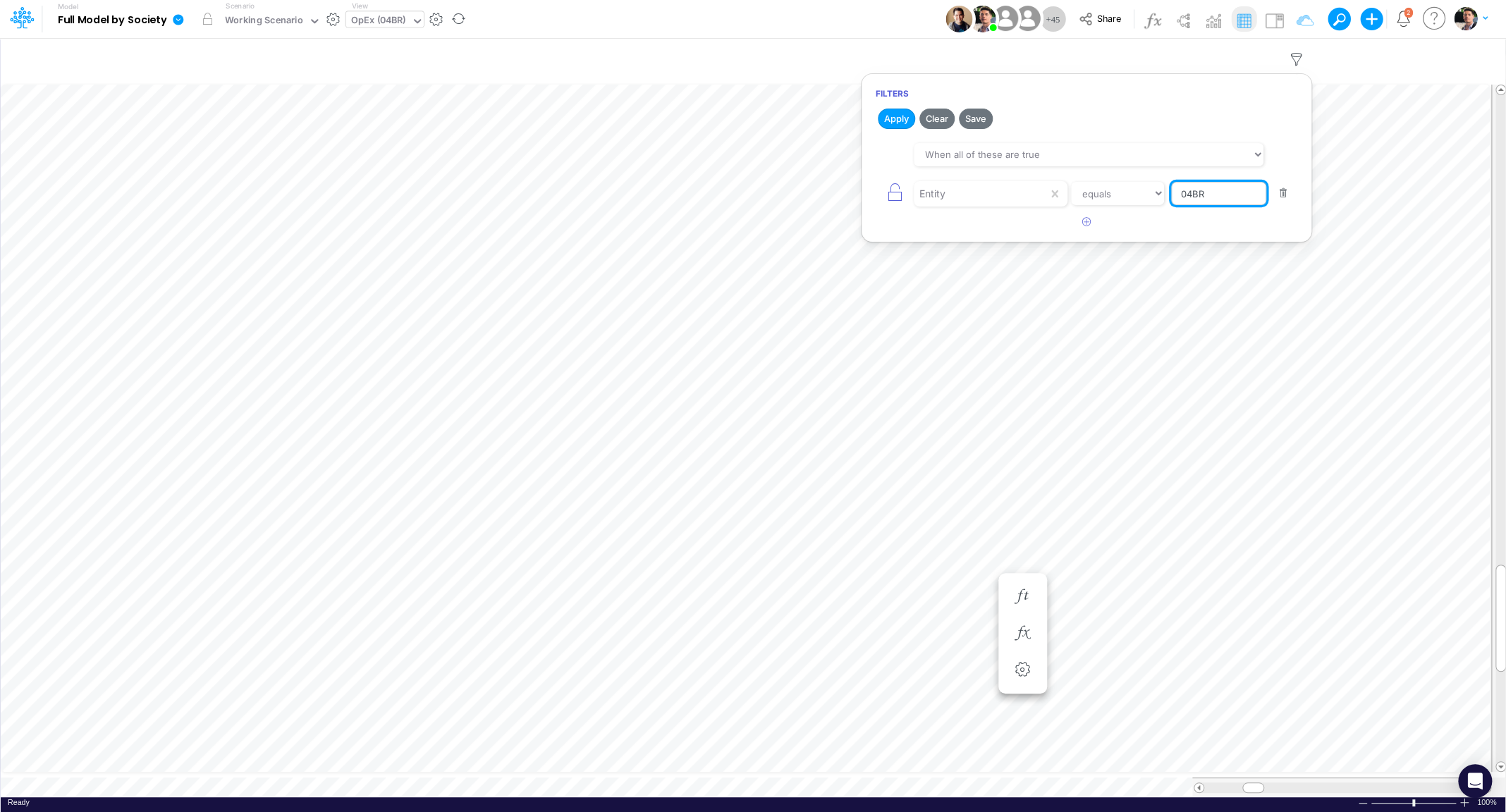
drag, startPoint x: 1225, startPoint y: 192, endPoint x: 1109, endPoint y: 191, distance: 116.0
click at [1171, 191] on input "04BR" at bounding box center [1218, 194] width 95 height 24
type input "01br"
click at [897, 115] on button "Apply" at bounding box center [896, 119] width 37 height 20
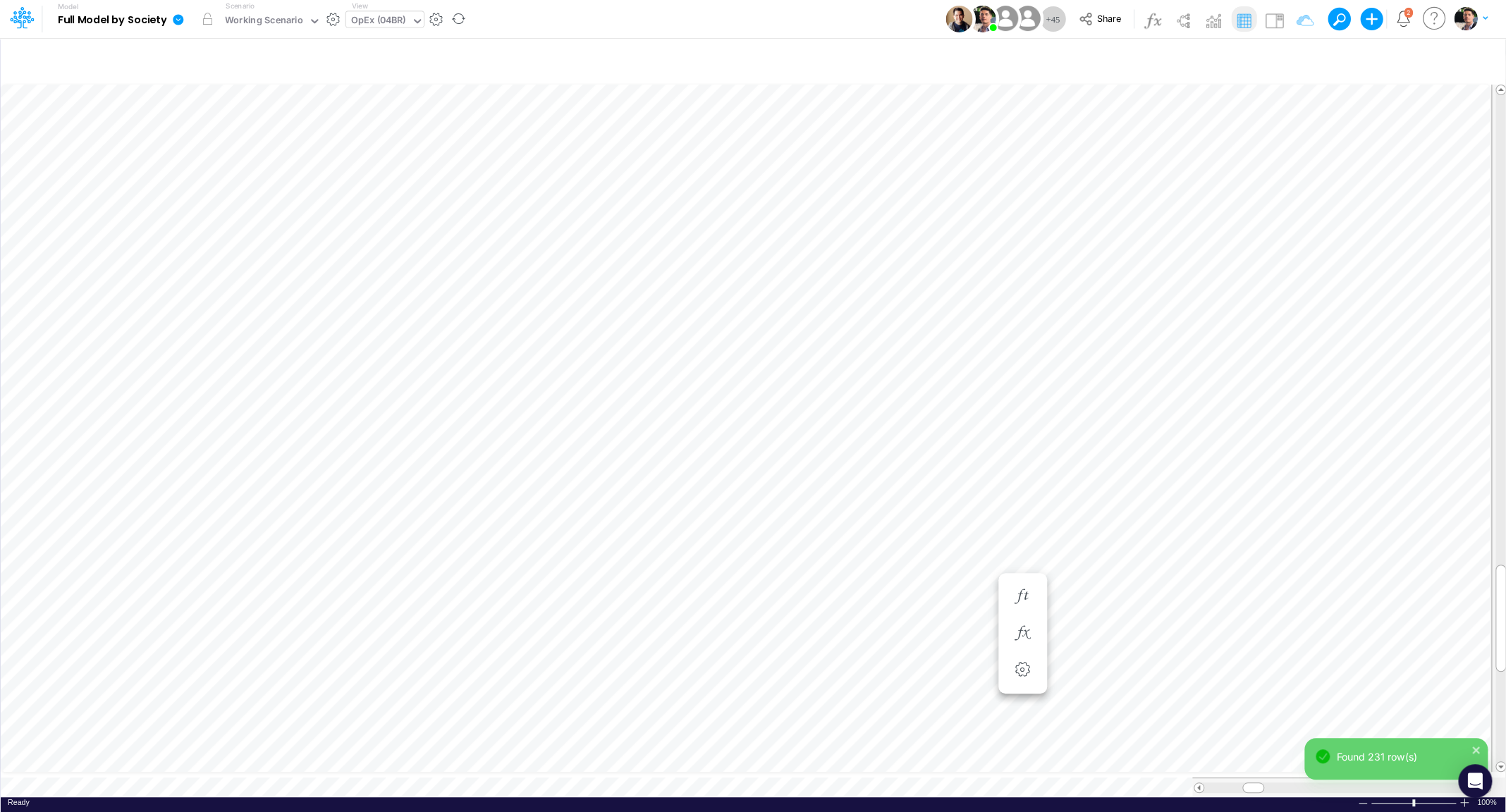
scroll to position [6, 16]
click at [1136, 674] on icon "button" at bounding box center [1132, 676] width 21 height 15
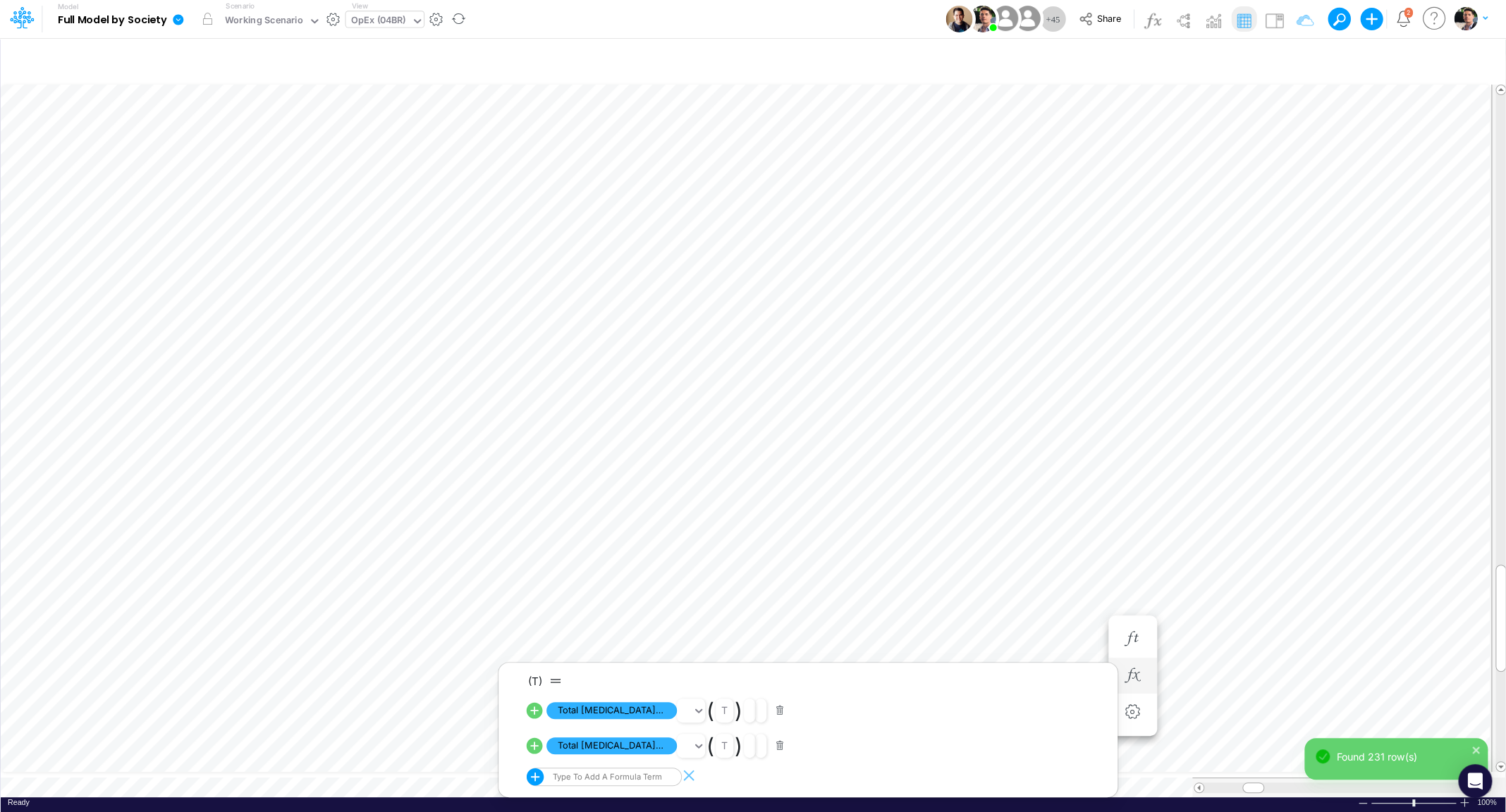
click at [537, 712] on icon at bounding box center [534, 711] width 16 height 16
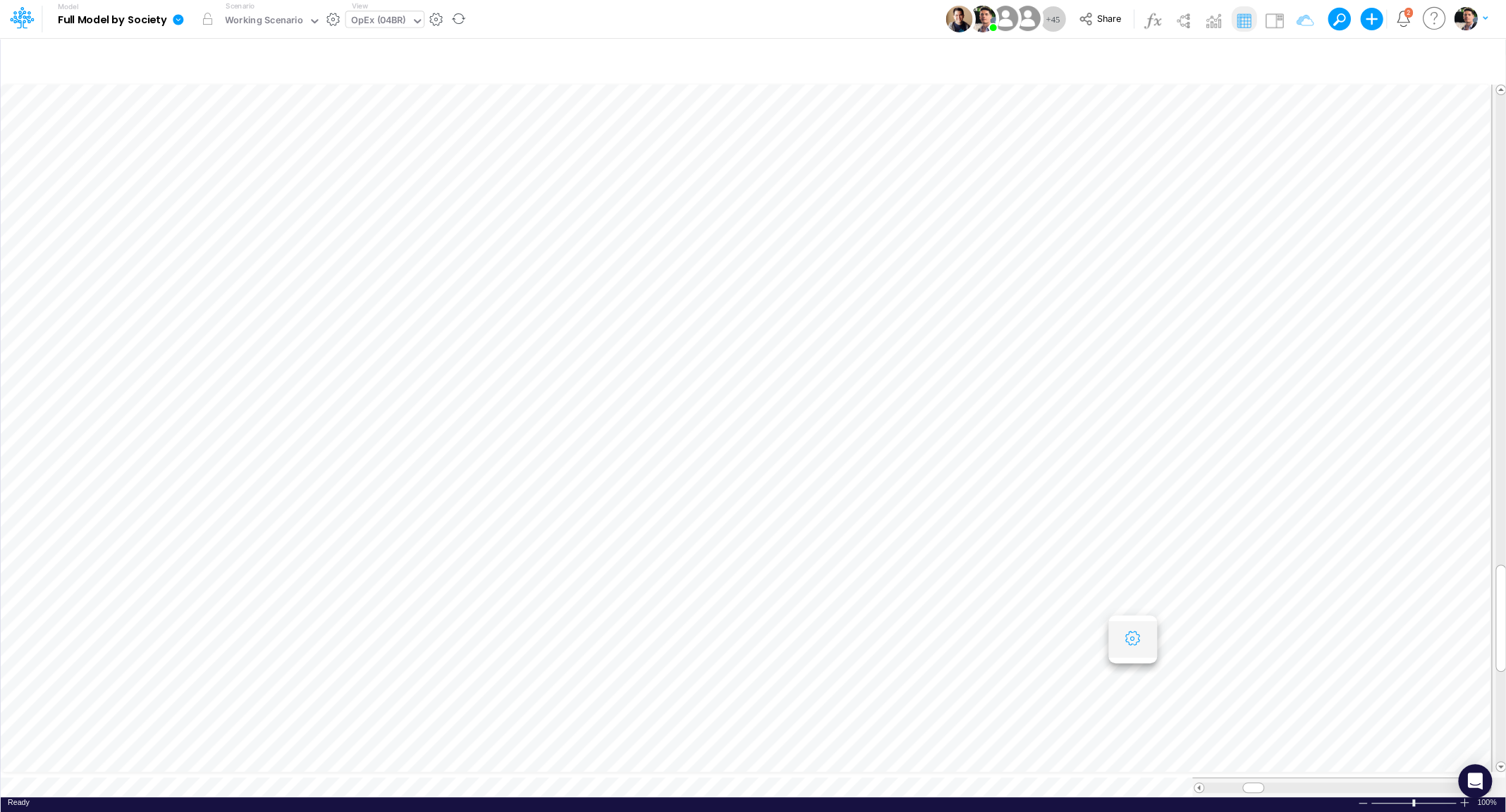
click at [1136, 649] on button "button" at bounding box center [1133, 639] width 26 height 28
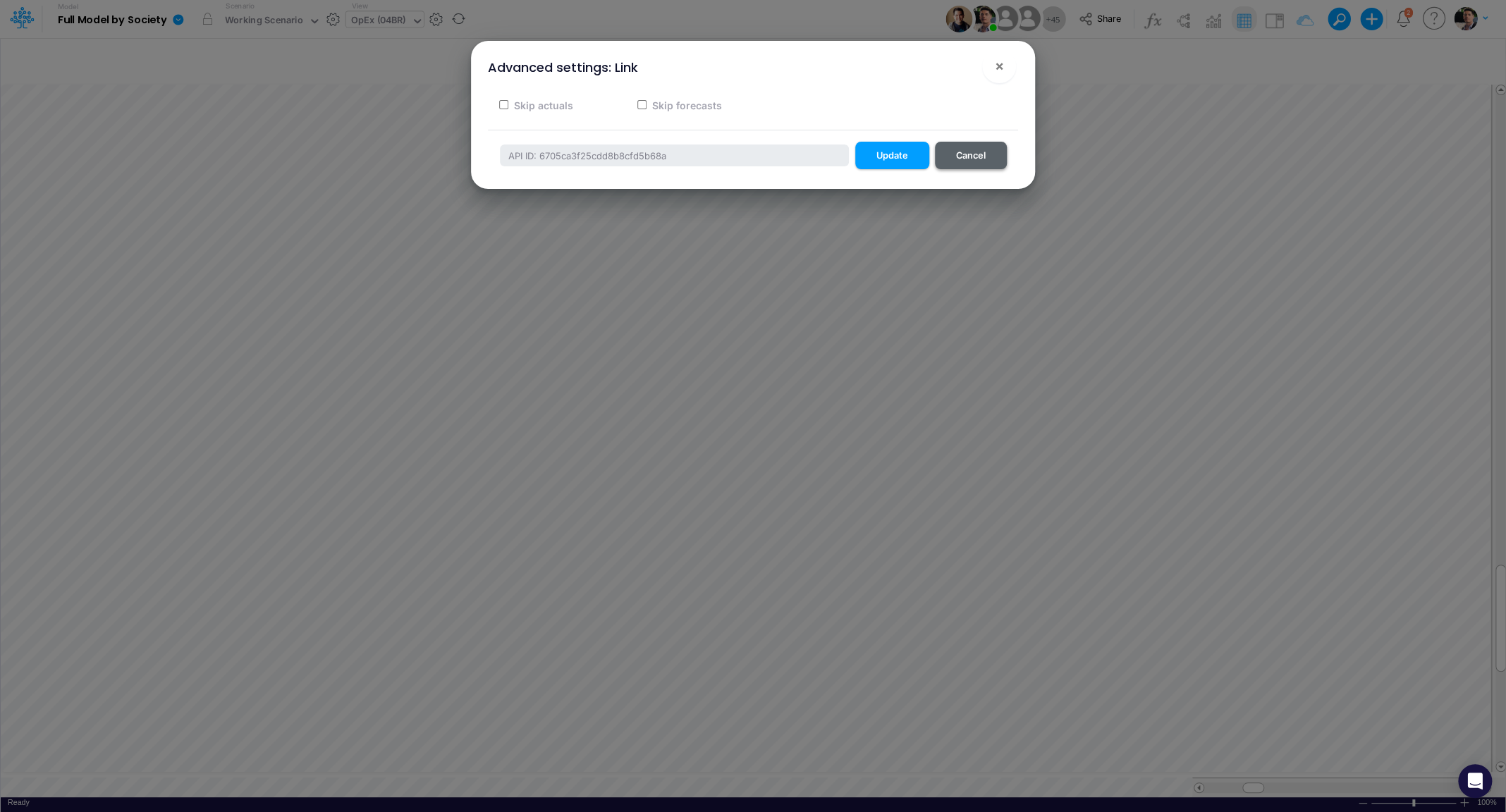
click at [975, 165] on button "Cancel" at bounding box center [970, 155] width 72 height 28
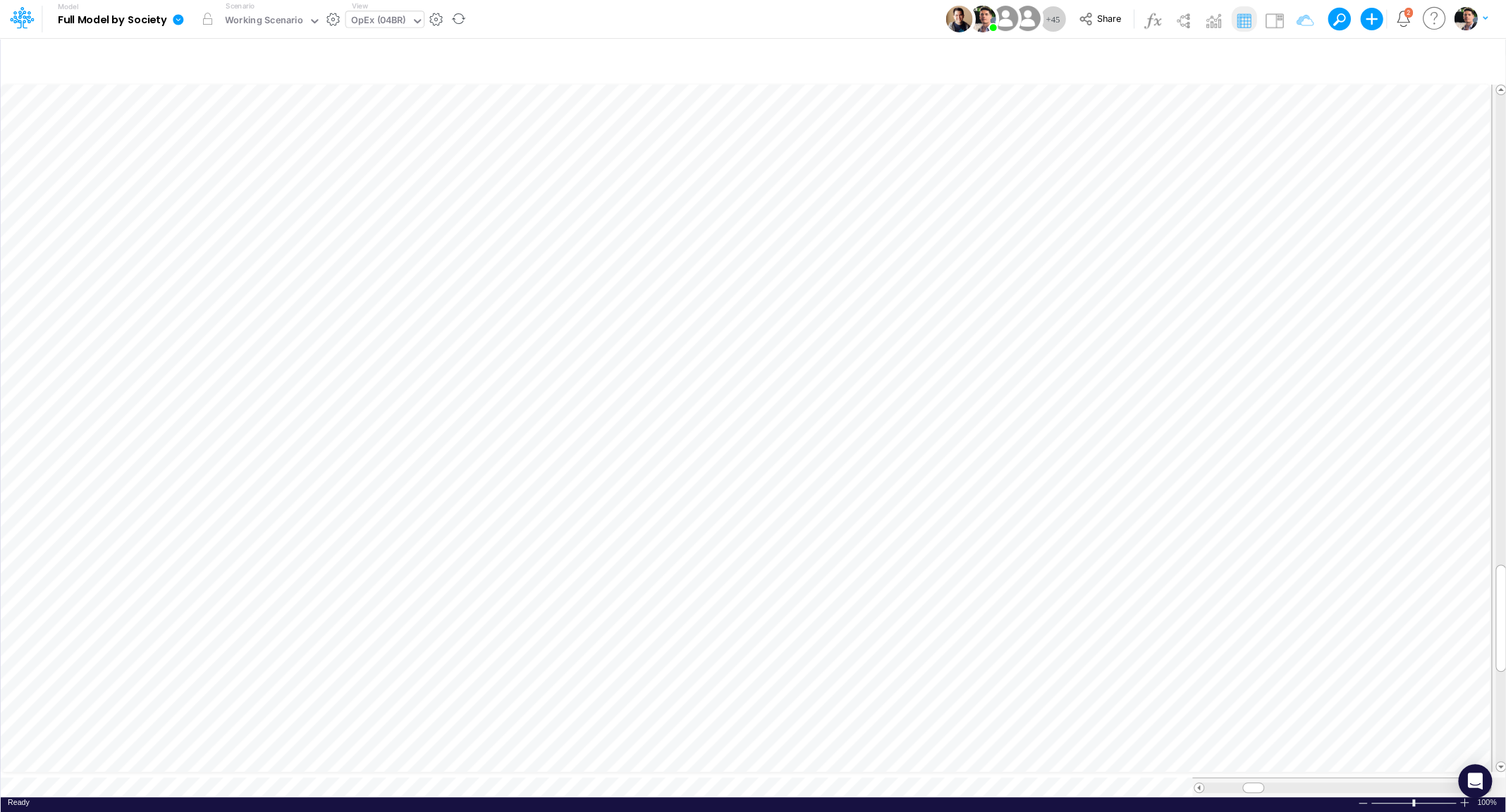
scroll to position [6, 15]
click at [1050, 709] on icon "button" at bounding box center [1056, 703] width 21 height 15
click at [459, 737] on icon at bounding box center [458, 738] width 20 height 20
click at [1056, 671] on icon "button" at bounding box center [1056, 667] width 21 height 15
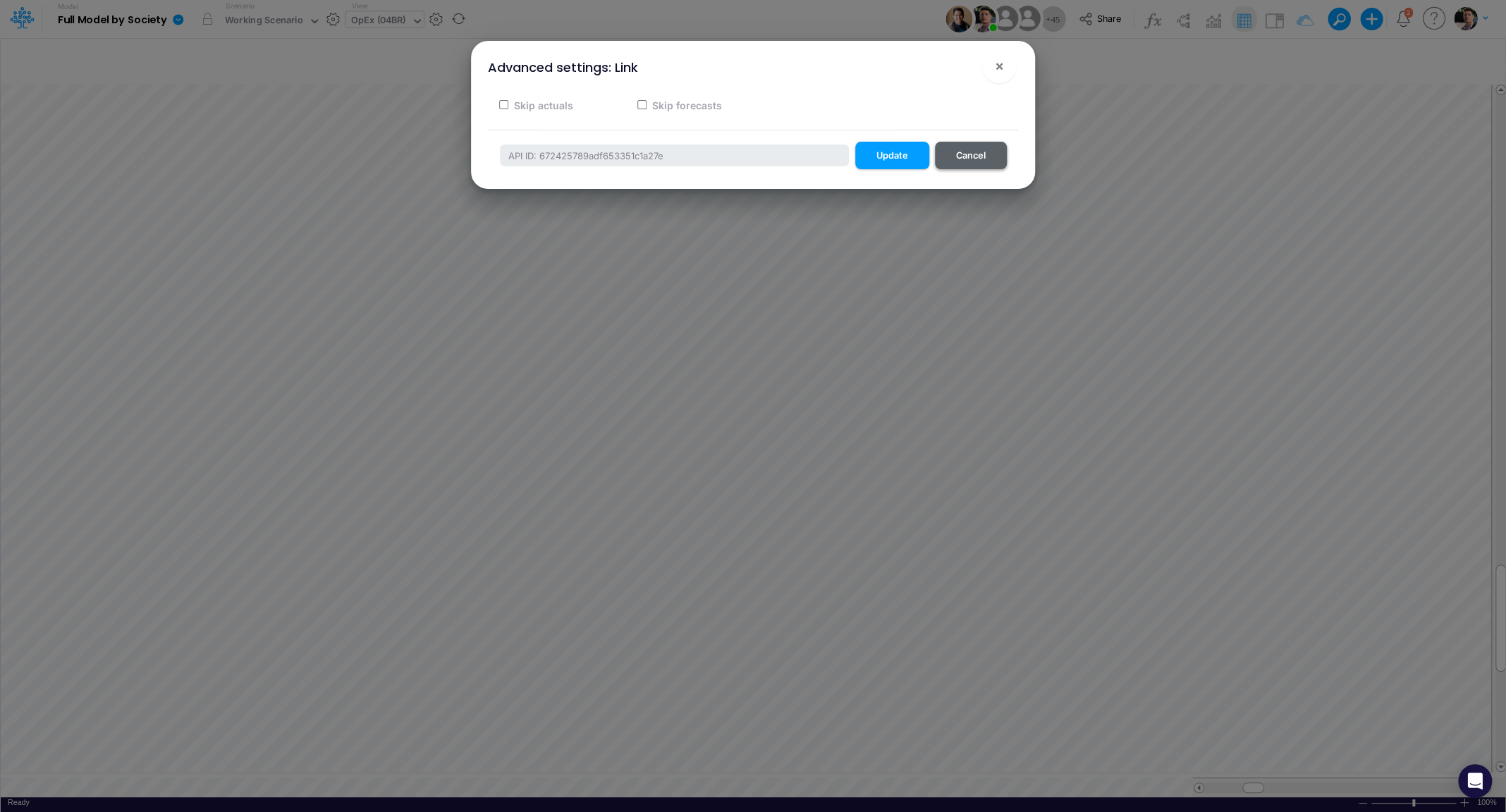
click at [972, 150] on button "Cancel" at bounding box center [970, 155] width 72 height 28
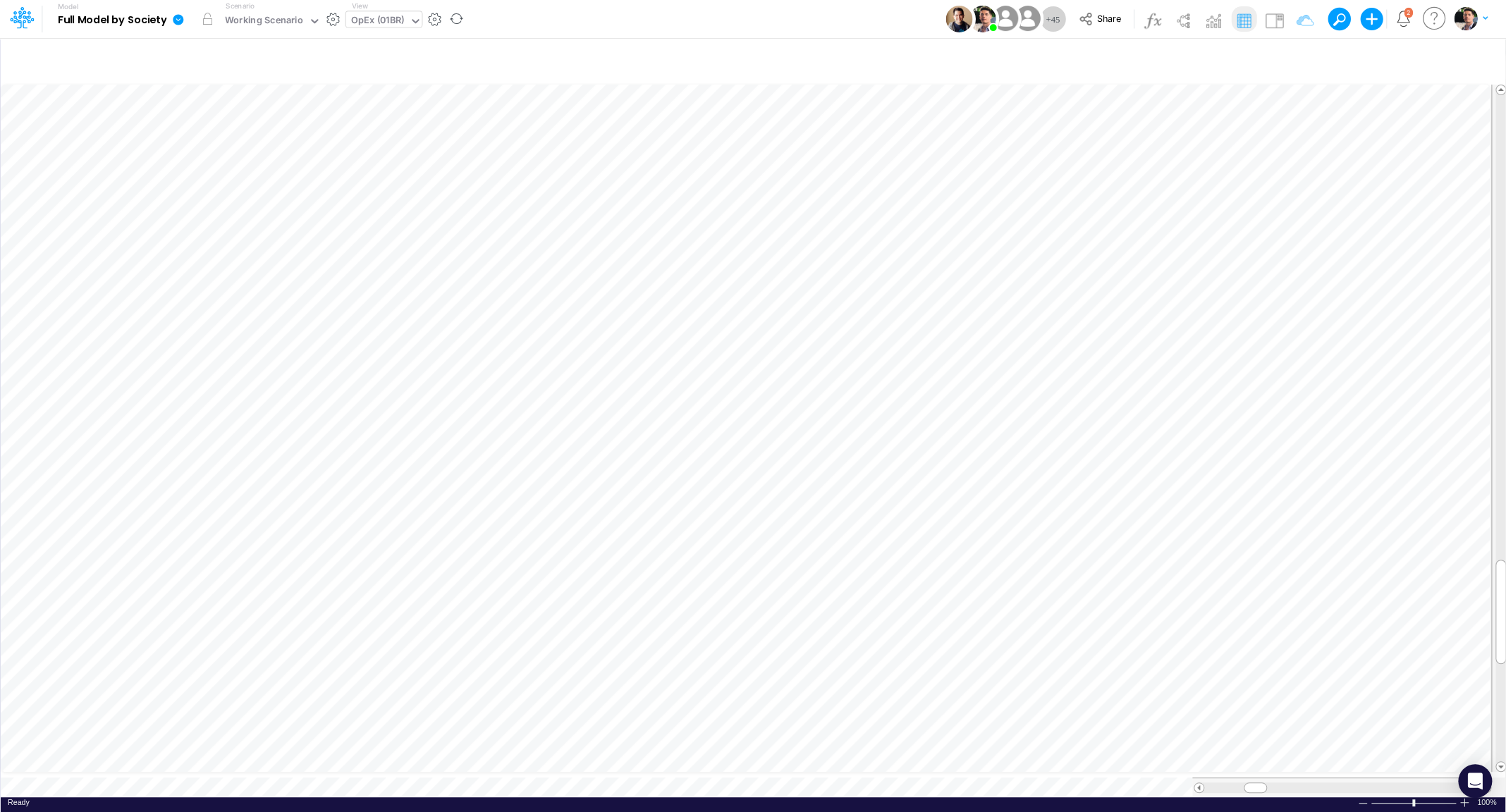
scroll to position [6, 3]
click at [383, 24] on div "CapEx / Deprec&Amort" at bounding box center [424, 21] width 147 height 16
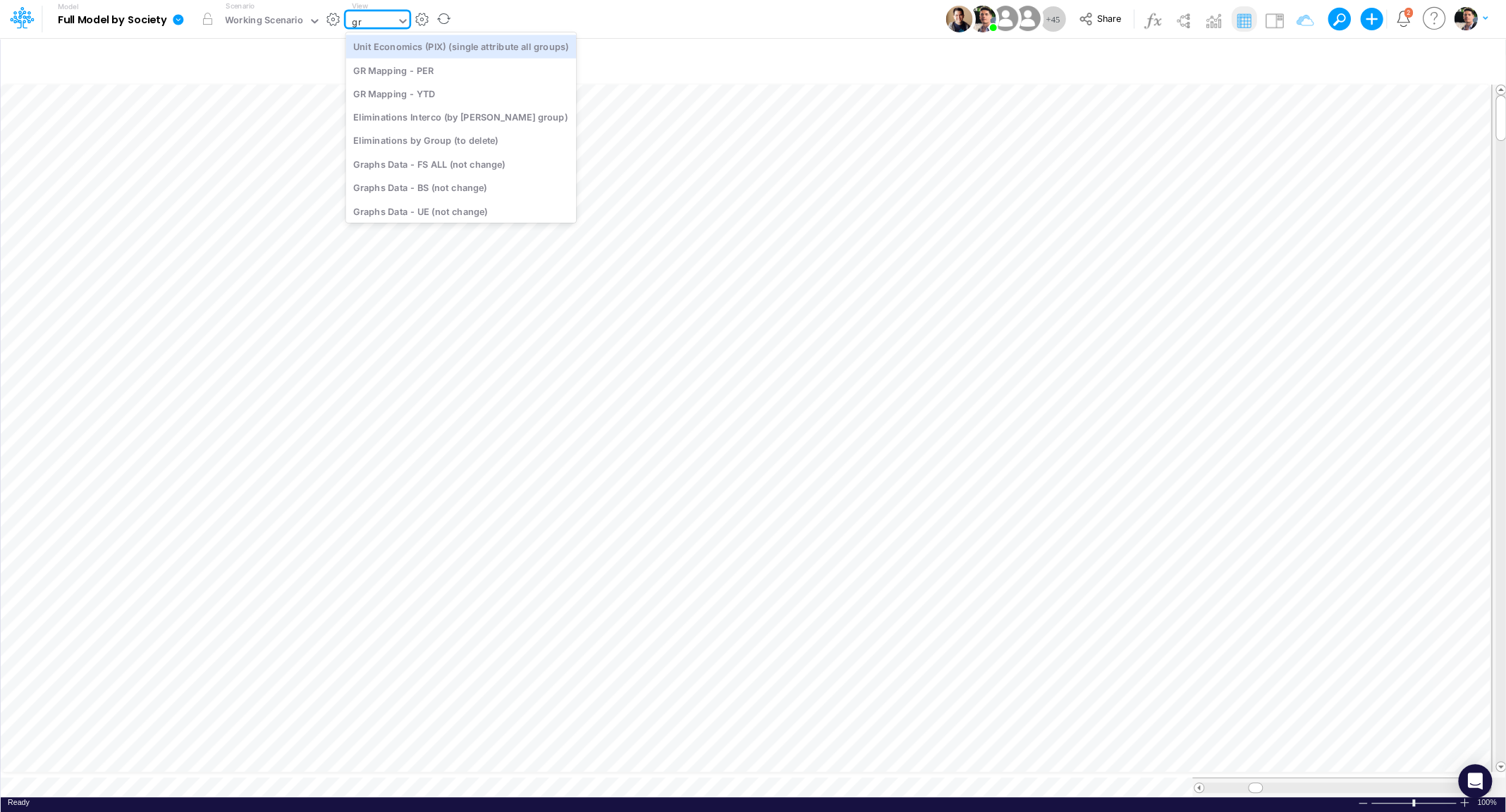
type input "g"
type input "ytd"
click at [394, 40] on div "GR Mapping - YTD" at bounding box center [440, 46] width 190 height 23
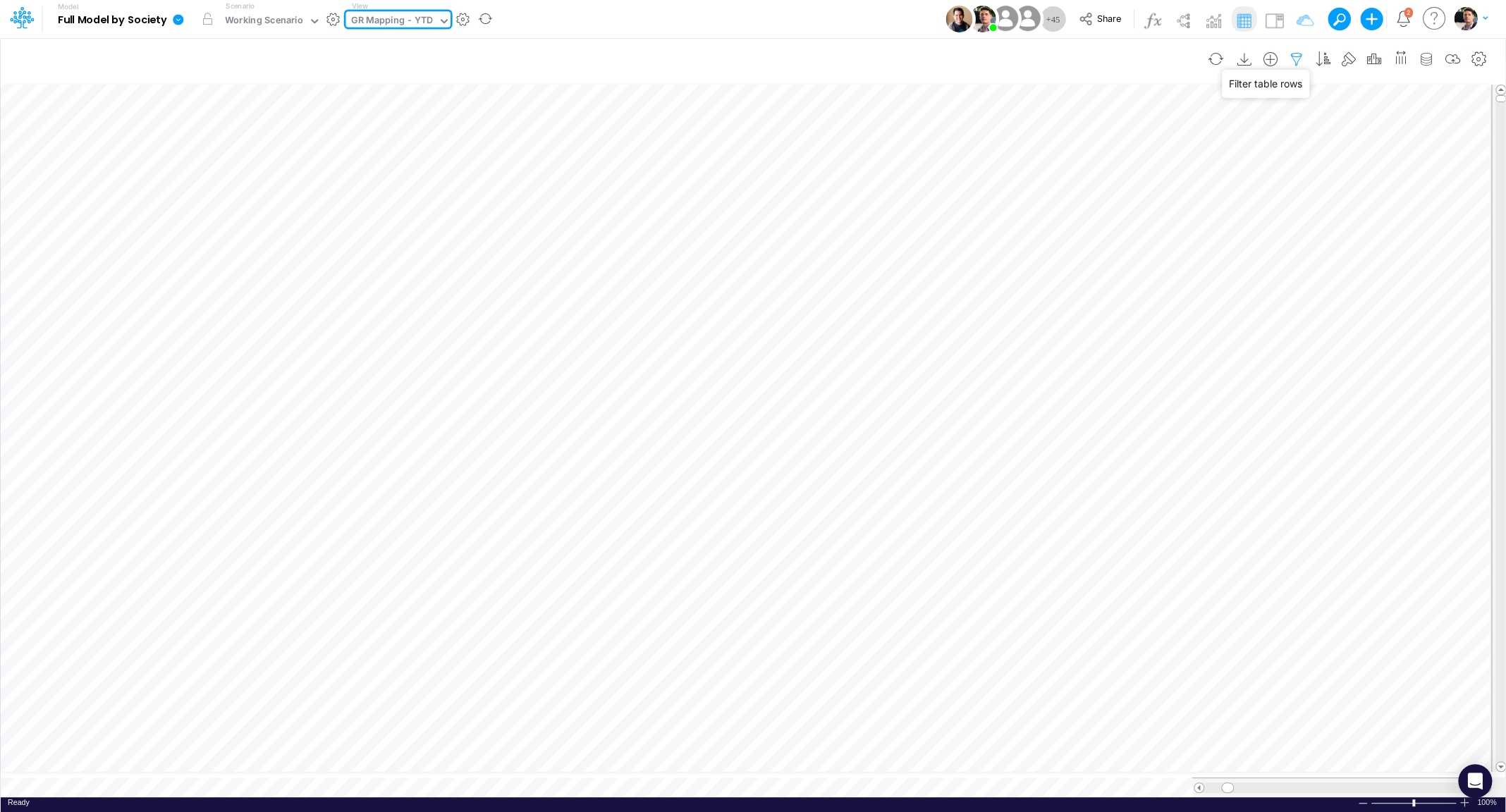
click at [1303, 53] on icon "button" at bounding box center [1296, 60] width 21 height 15
click at [1083, 145] on icon "button" at bounding box center [1086, 149] width 9 height 9
select select "tableSearchOR"
click at [969, 198] on div at bounding box center [980, 194] width 134 height 24
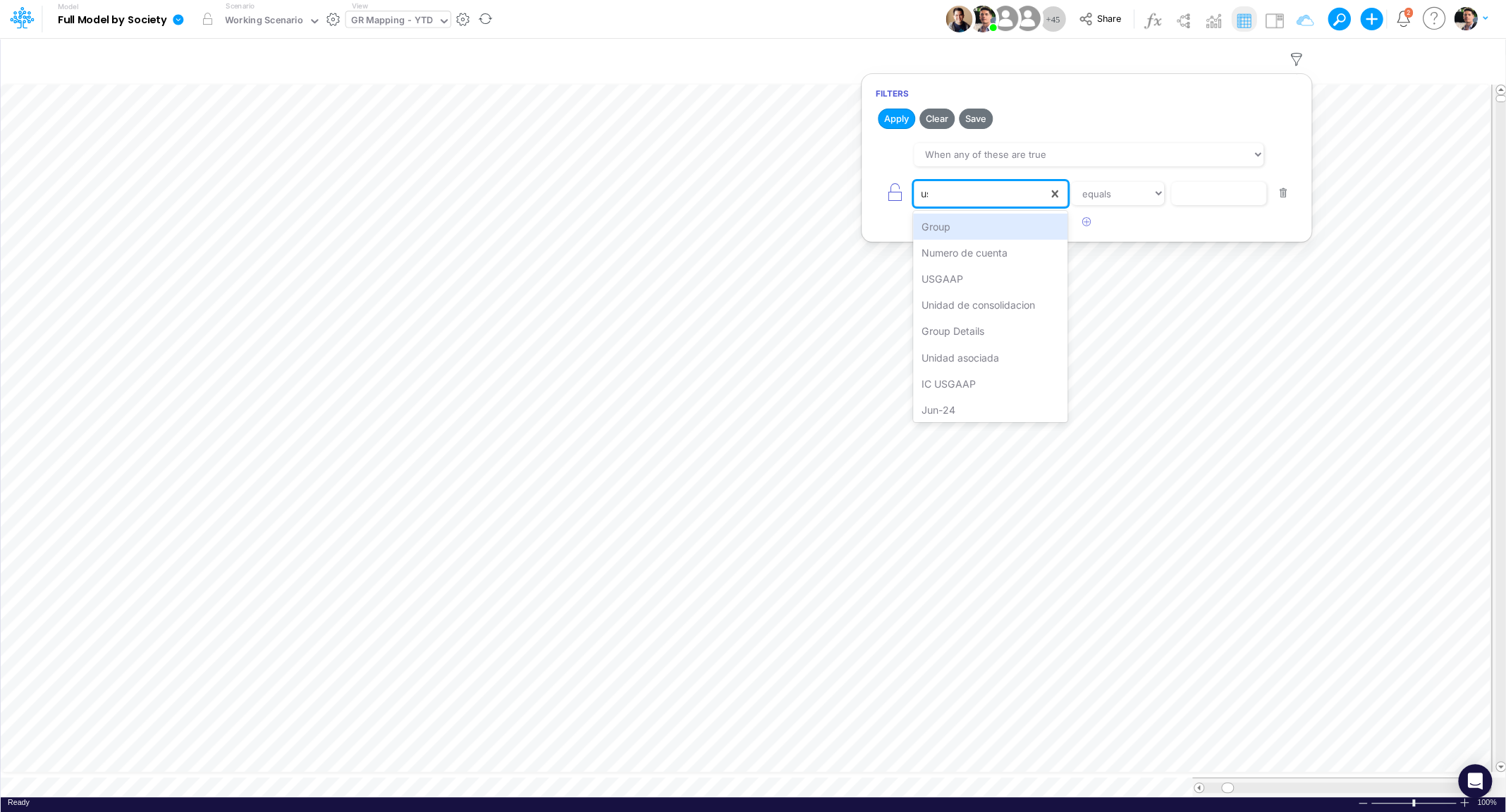
type input "usg"
click at [988, 220] on div "USGAAP" at bounding box center [990, 227] width 155 height 26
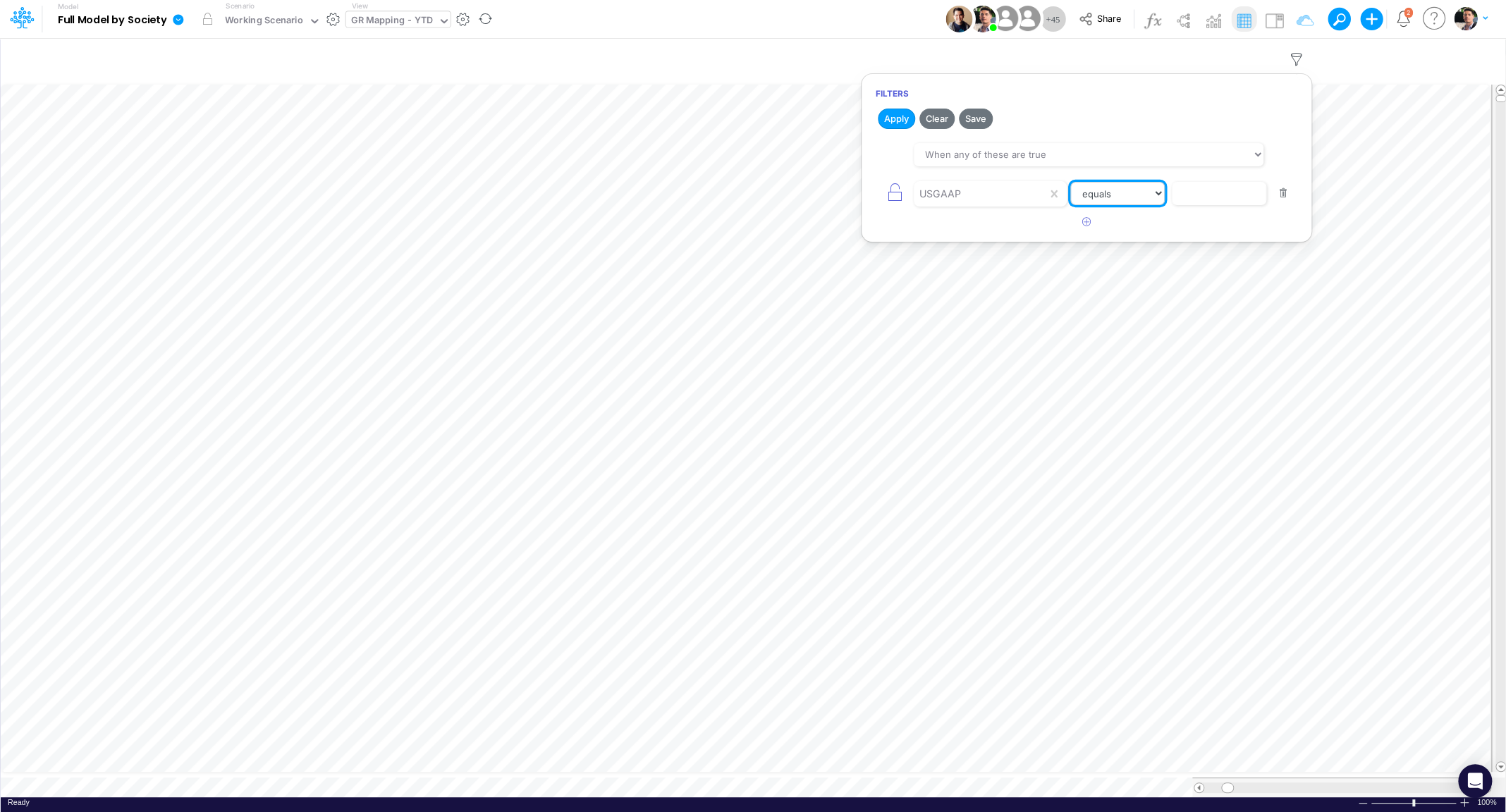
select select "contains"
click option "contains" at bounding box center [0, 0] width 0 height 0
click at [1236, 195] on input "text" at bounding box center [1218, 194] width 95 height 24
type input "Deprec"
click at [897, 120] on button "Apply" at bounding box center [896, 119] width 37 height 20
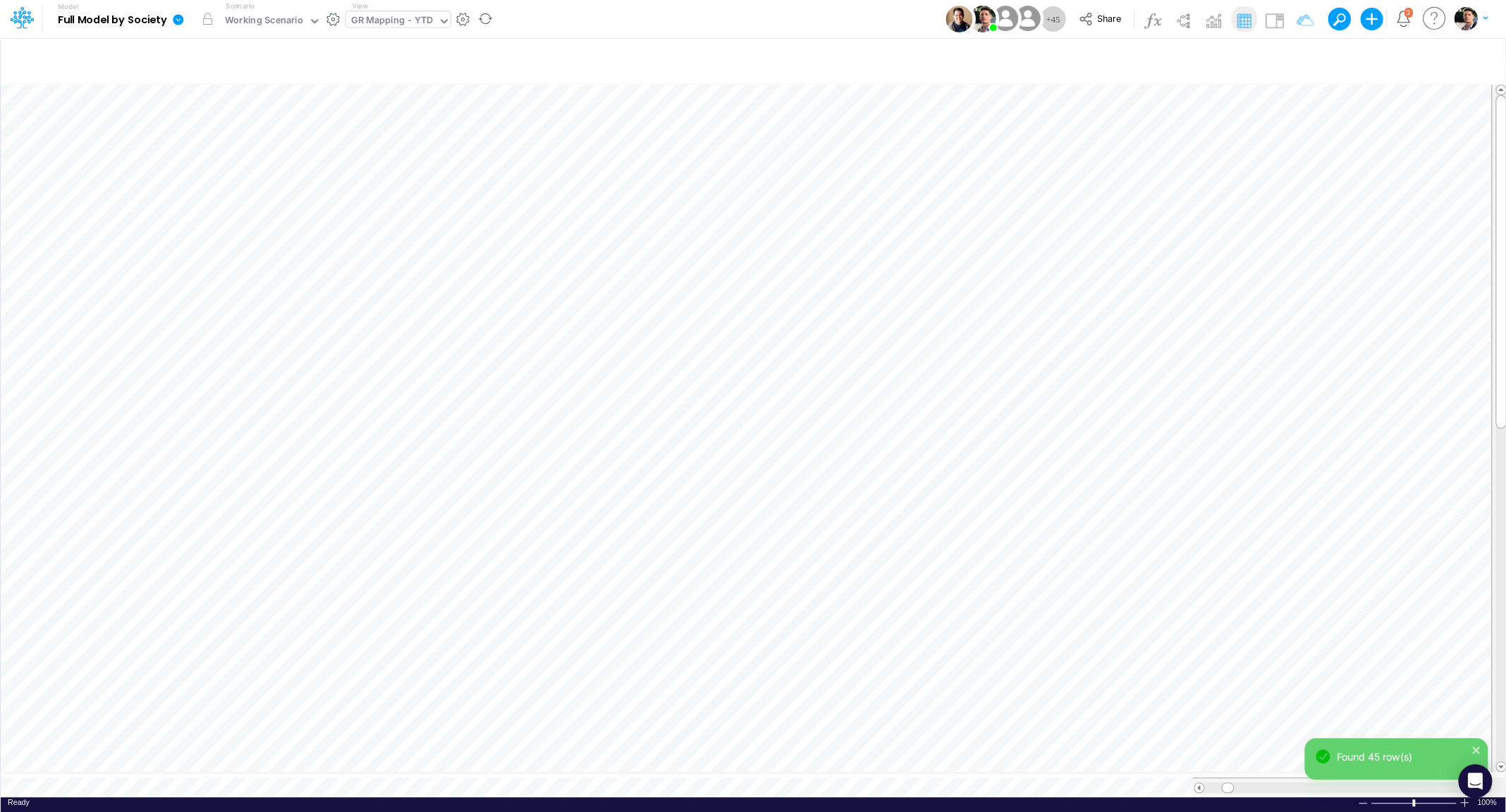
scroll to position [6, 19]
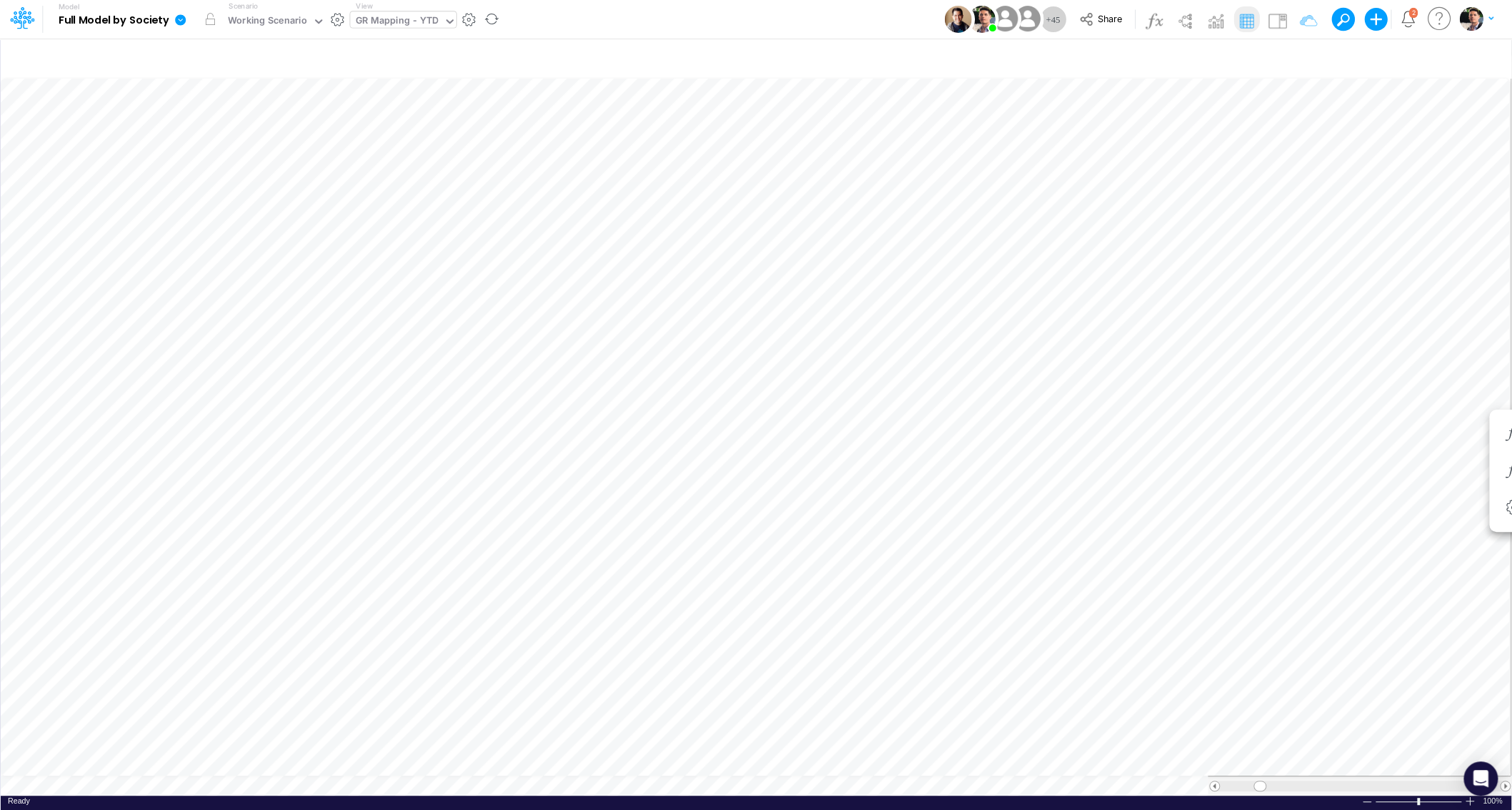
click at [414, 21] on div "GR Mapping - YTD" at bounding box center [397, 21] width 83 height 16
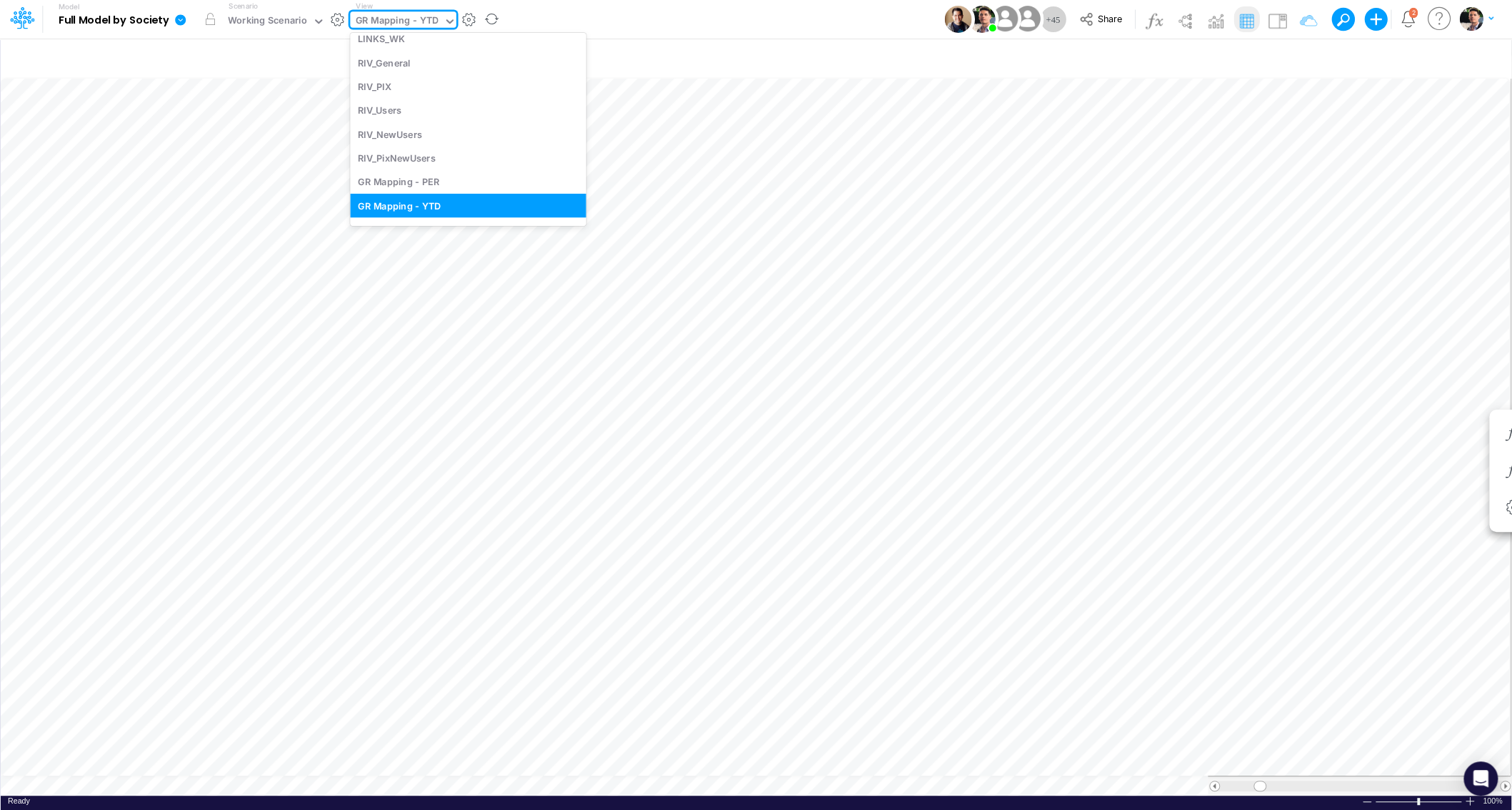
click at [414, 21] on div "GR Mapping - YTD" at bounding box center [397, 21] width 83 height 16
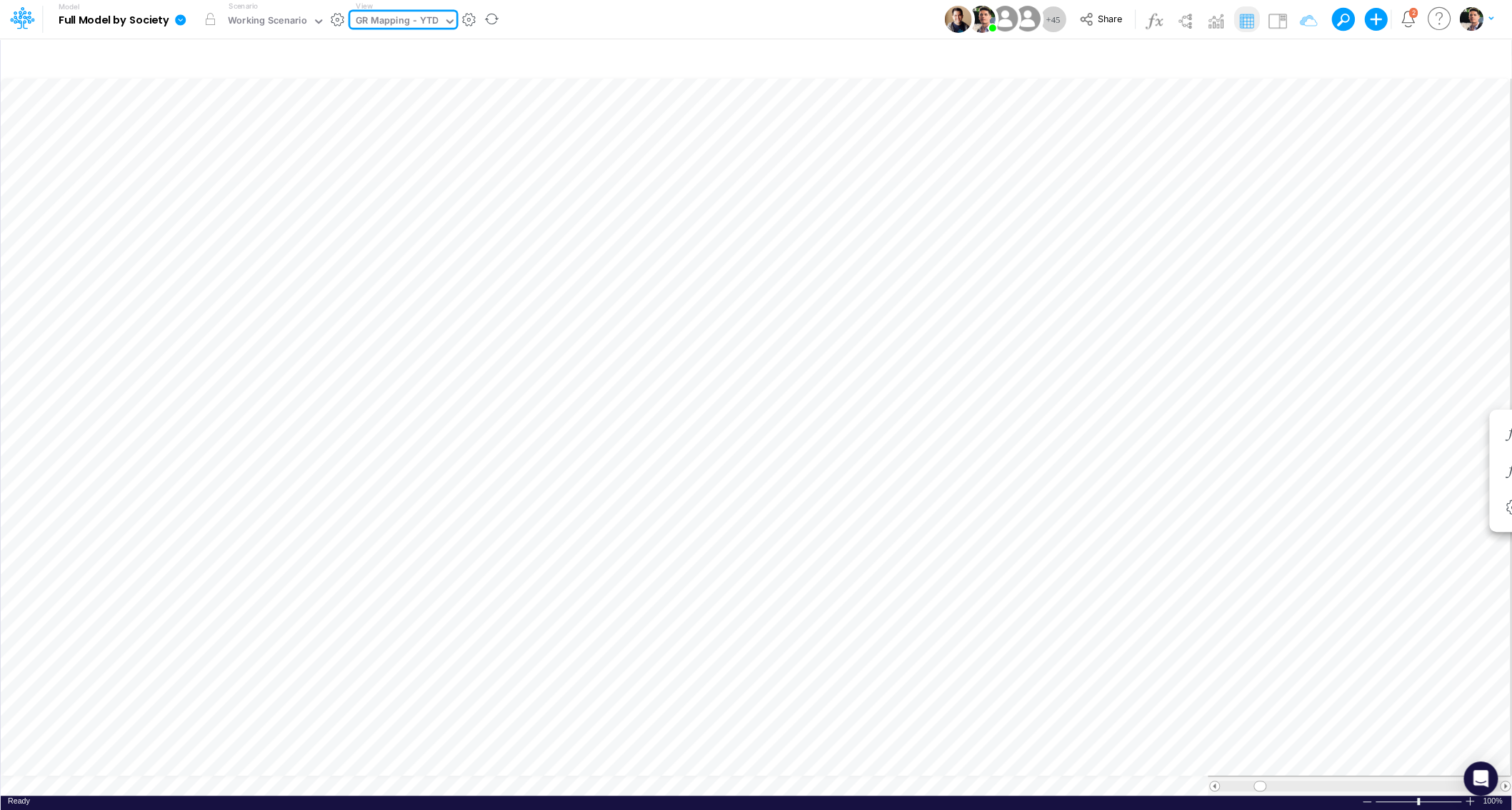
click at [414, 21] on div "GR Mapping - YTD" at bounding box center [397, 21] width 83 height 16
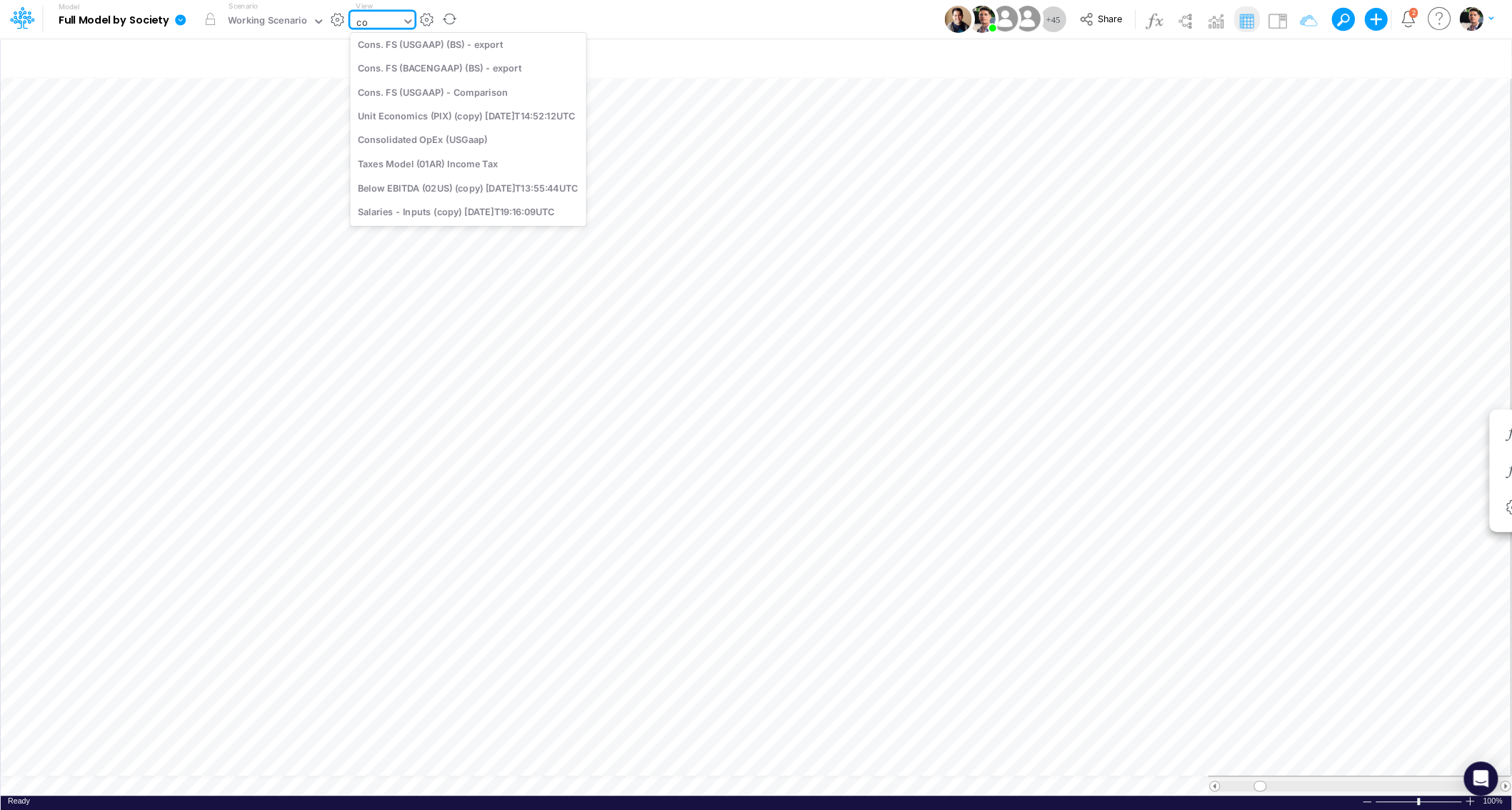
type input "cog"
click at [423, 72] on div "COGS (03BR)" at bounding box center [446, 71] width 193 height 24
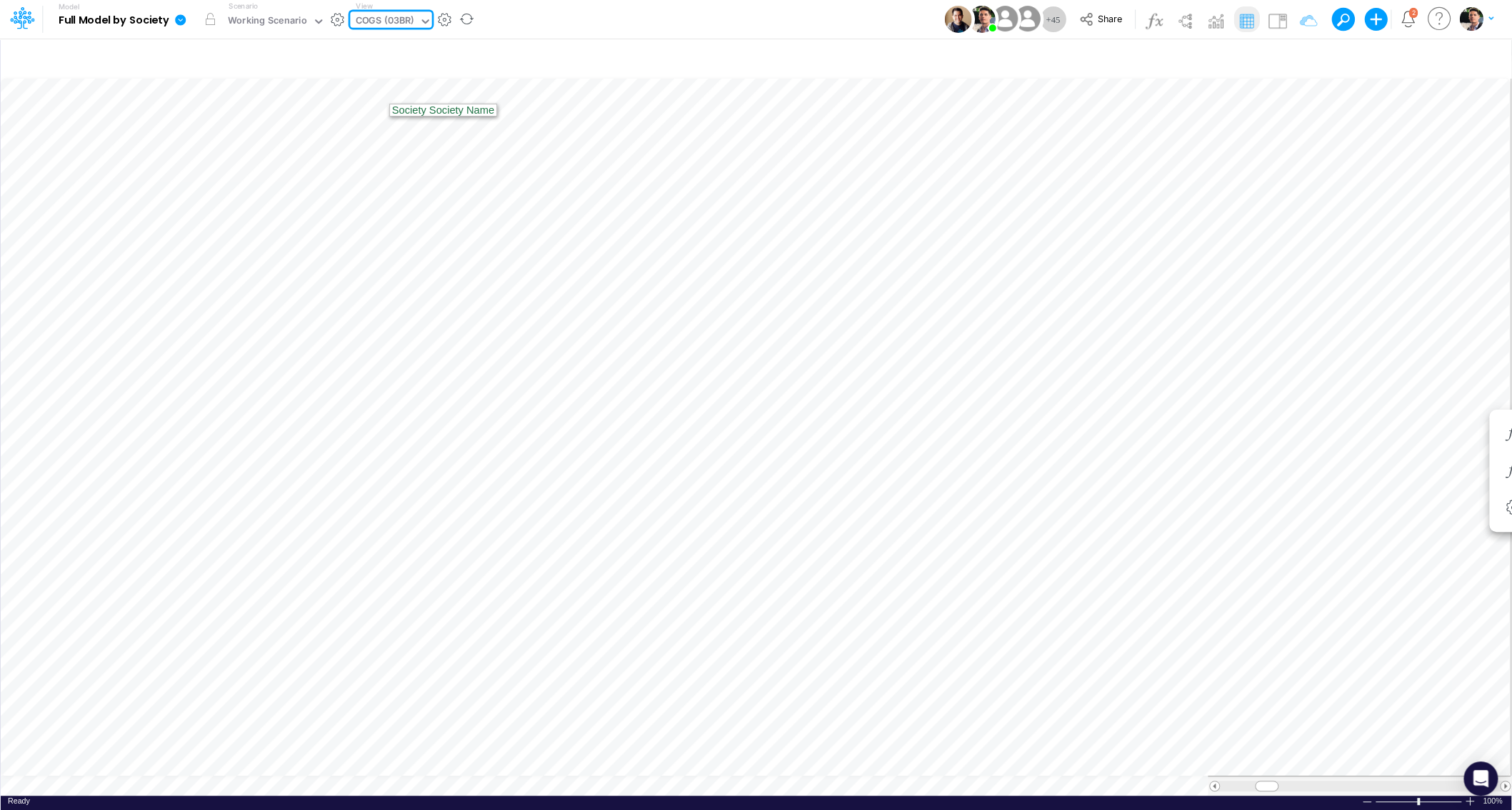
click at [378, 25] on div "COGS (03BR)" at bounding box center [384, 21] width 58 height 16
type input "03br"
click at [373, 98] on div "BS (03BR - SCD)" at bounding box center [446, 95] width 193 height 24
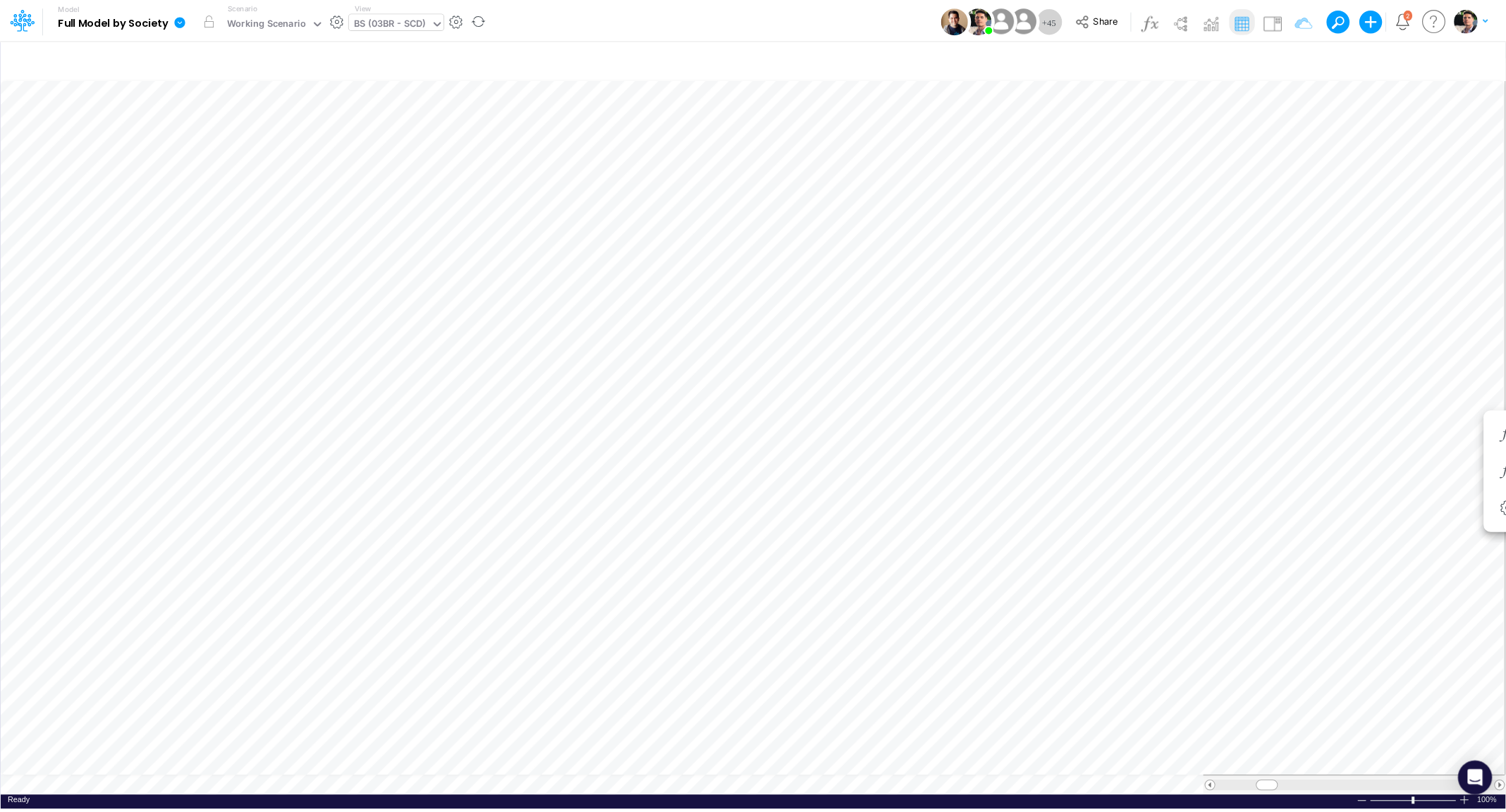
scroll to position [6, 15]
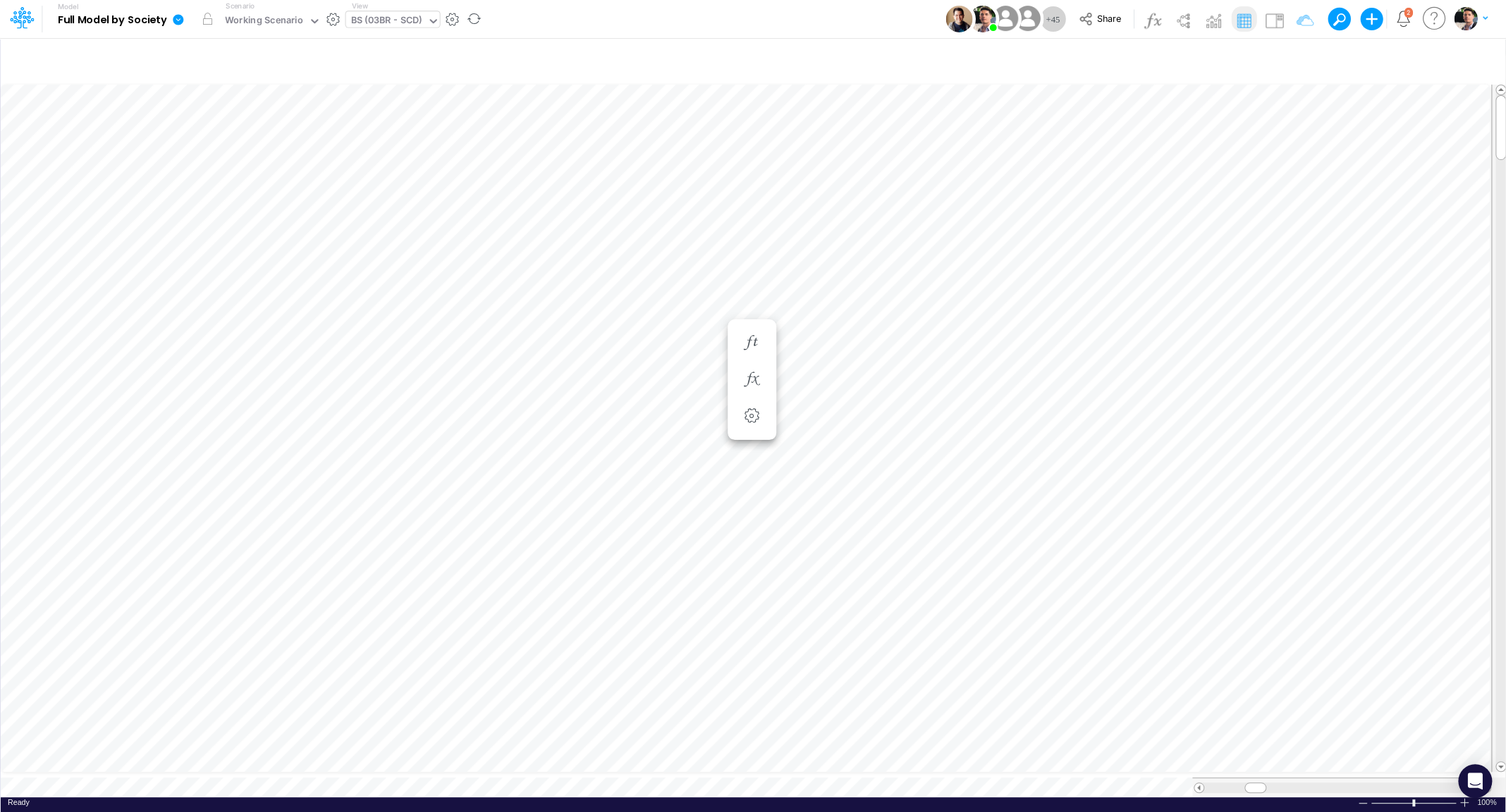
scroll to position [6, 43]
click at [182, 16] on icon at bounding box center [178, 19] width 11 height 11
click at [262, 128] on button "Export" at bounding box center [249, 124] width 151 height 23
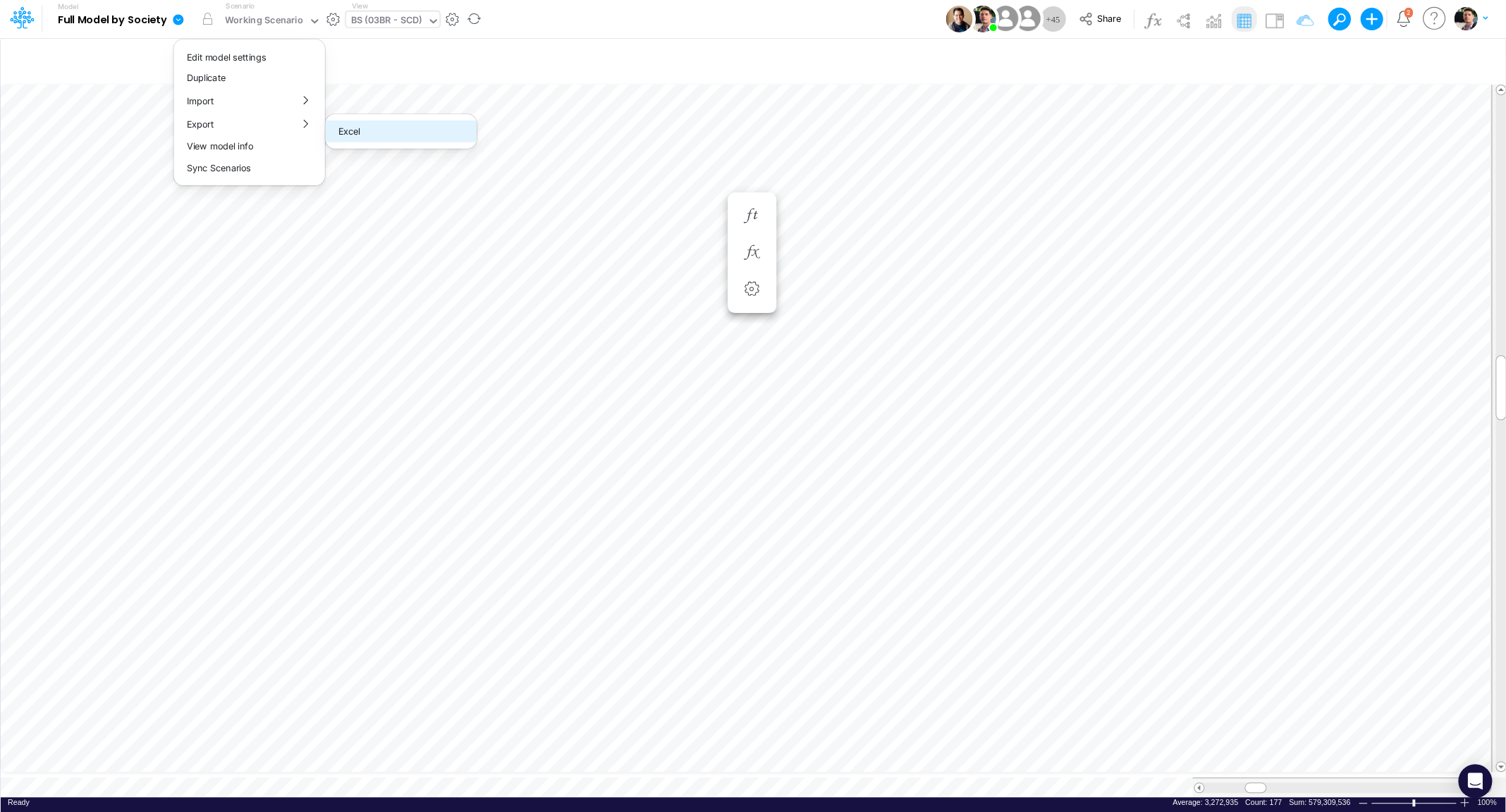
click at [359, 128] on button "Excel" at bounding box center [401, 131] width 151 height 22
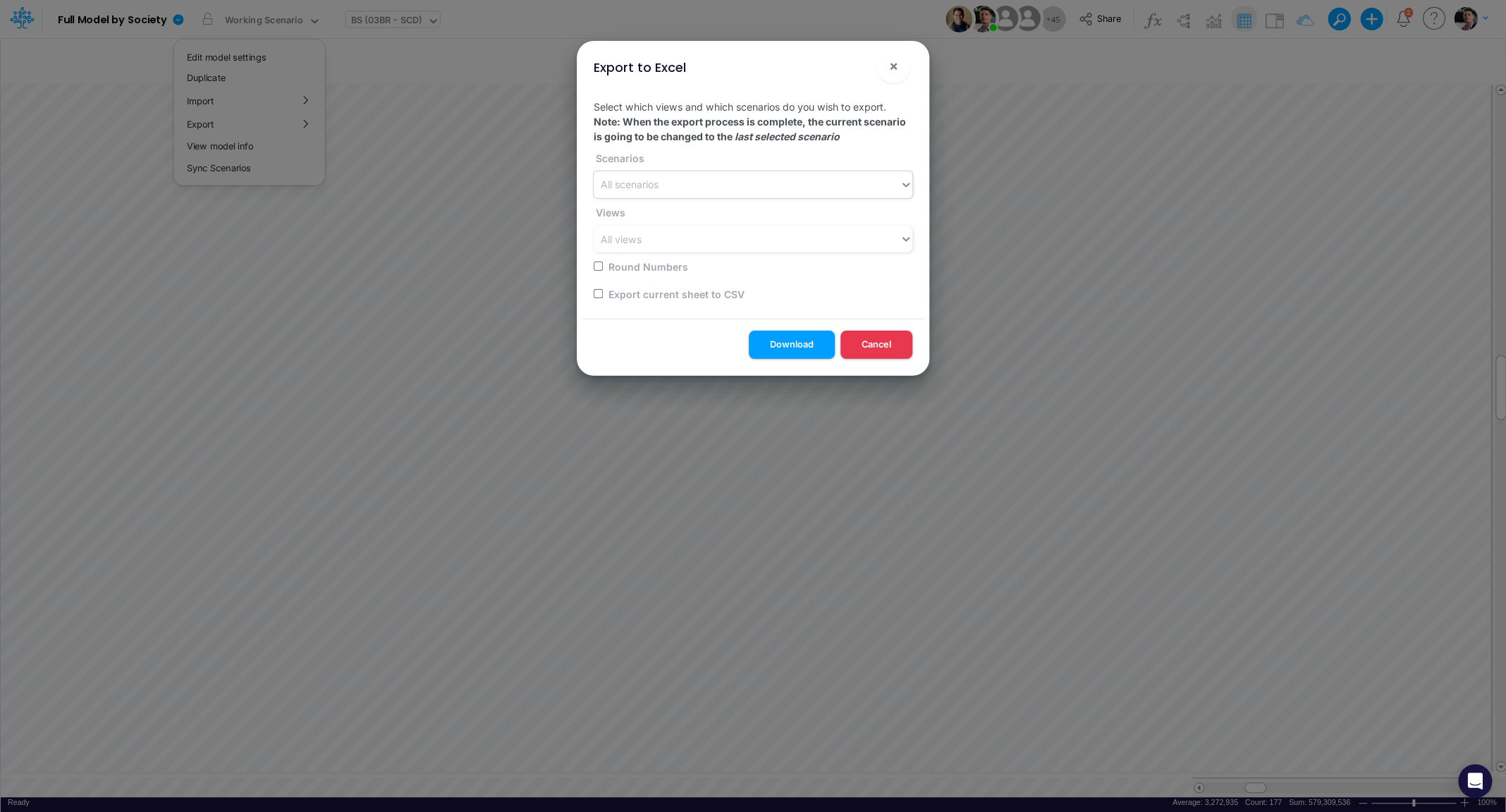
click at [674, 190] on div "All scenarios" at bounding box center [746, 185] width 306 height 23
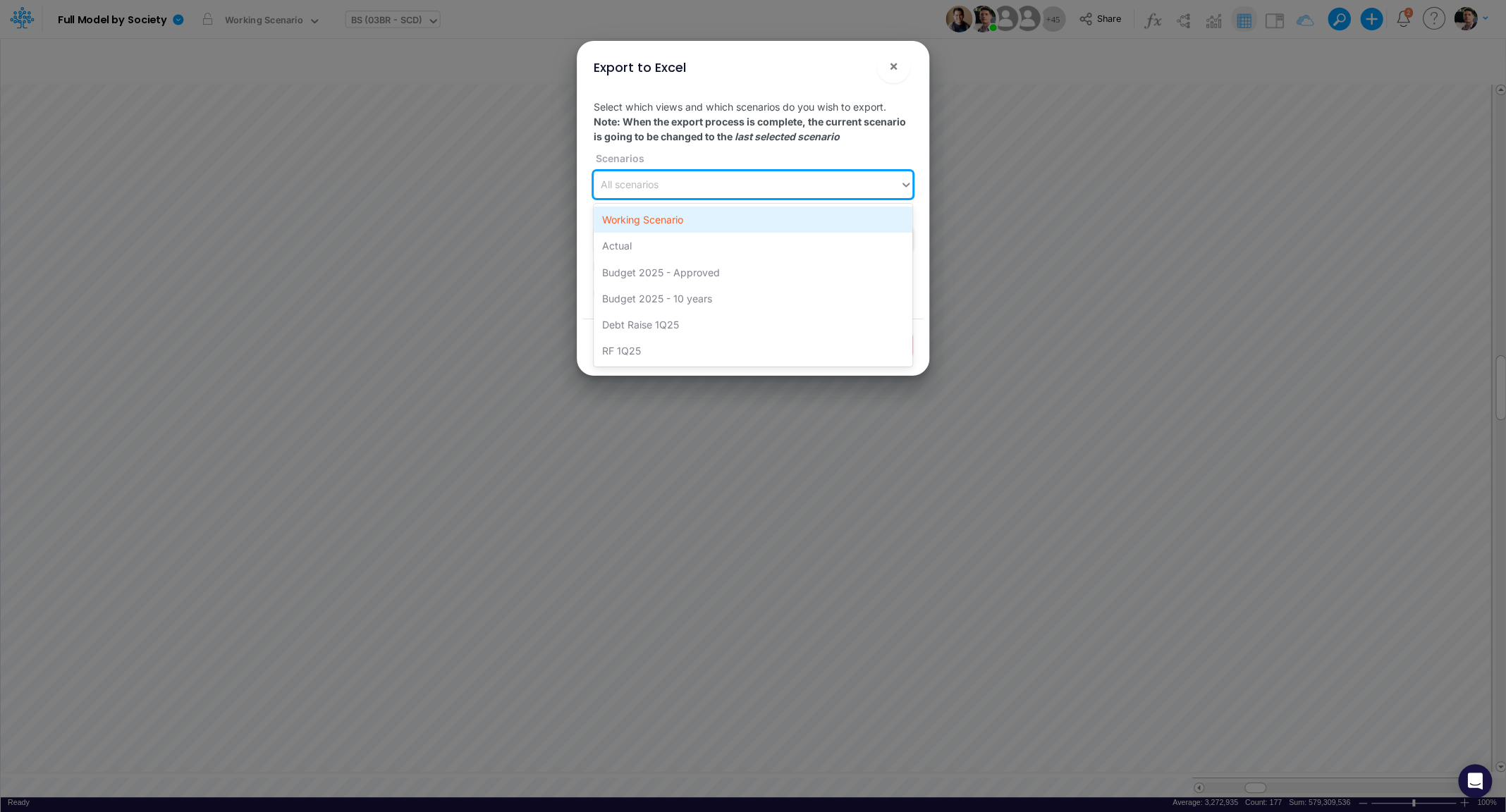
click at [660, 219] on div "Working Scenario" at bounding box center [752, 219] width 319 height 26
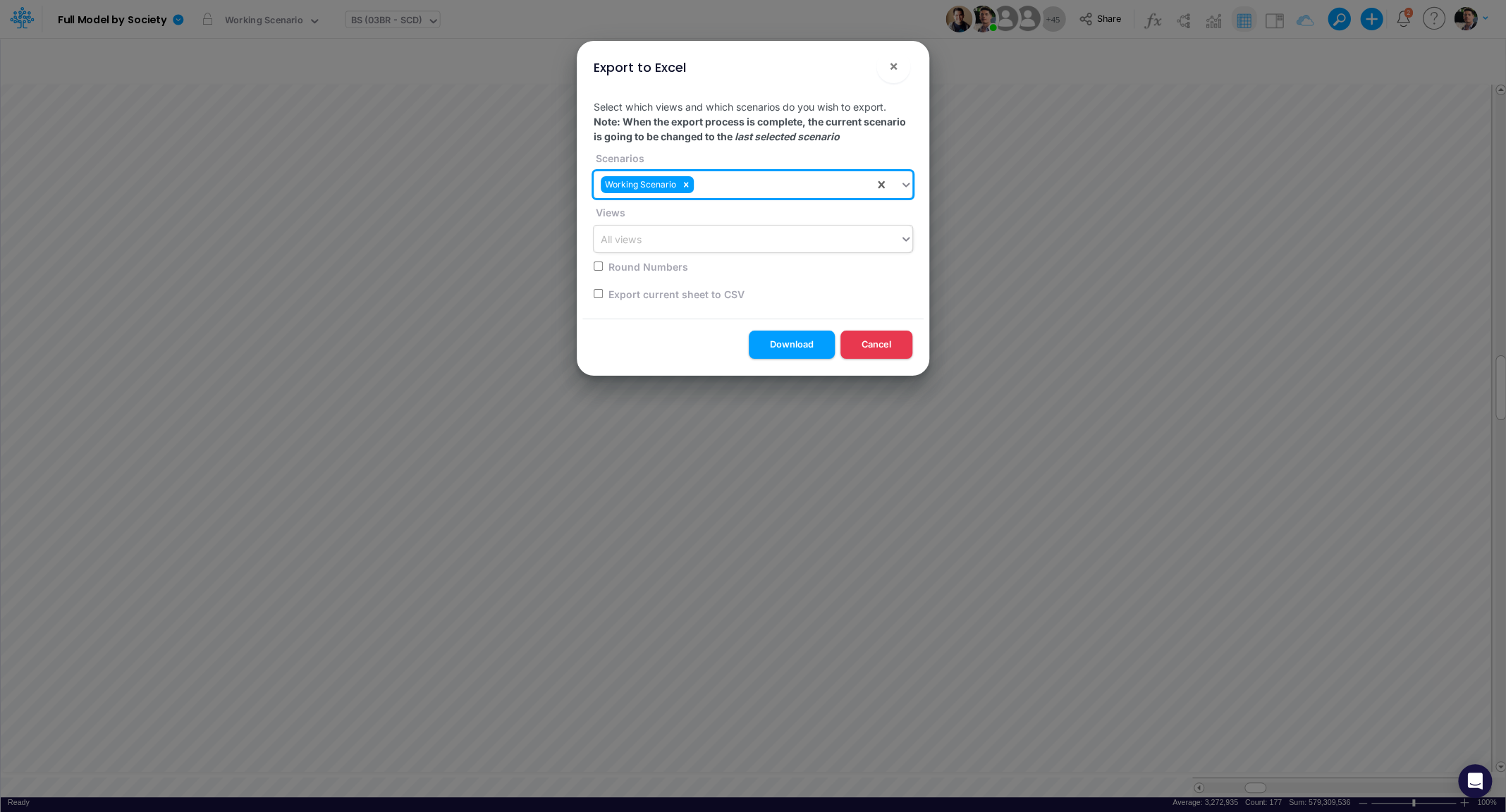
click at [659, 228] on div "All views" at bounding box center [746, 239] width 306 height 23
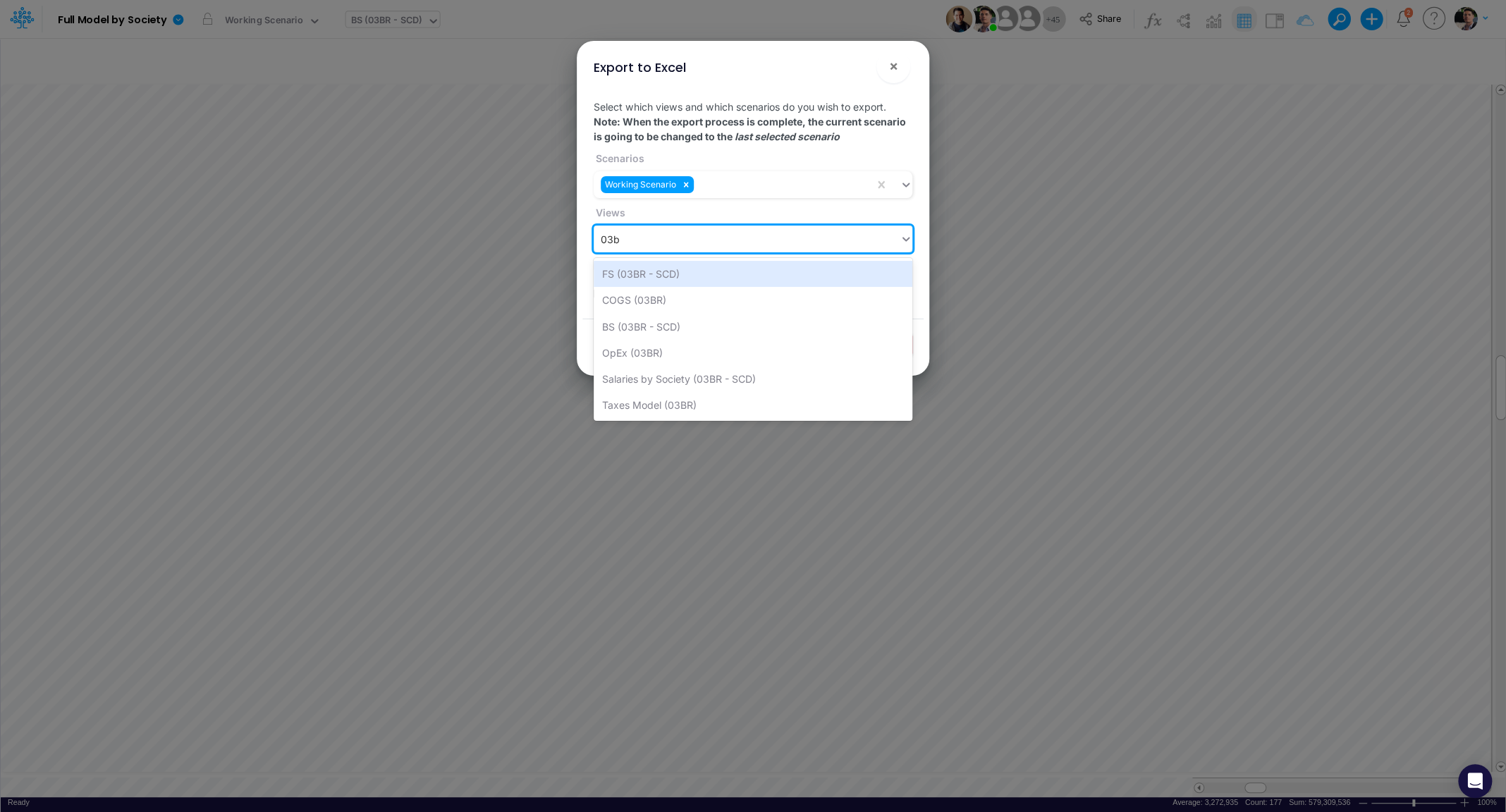
type input "03br"
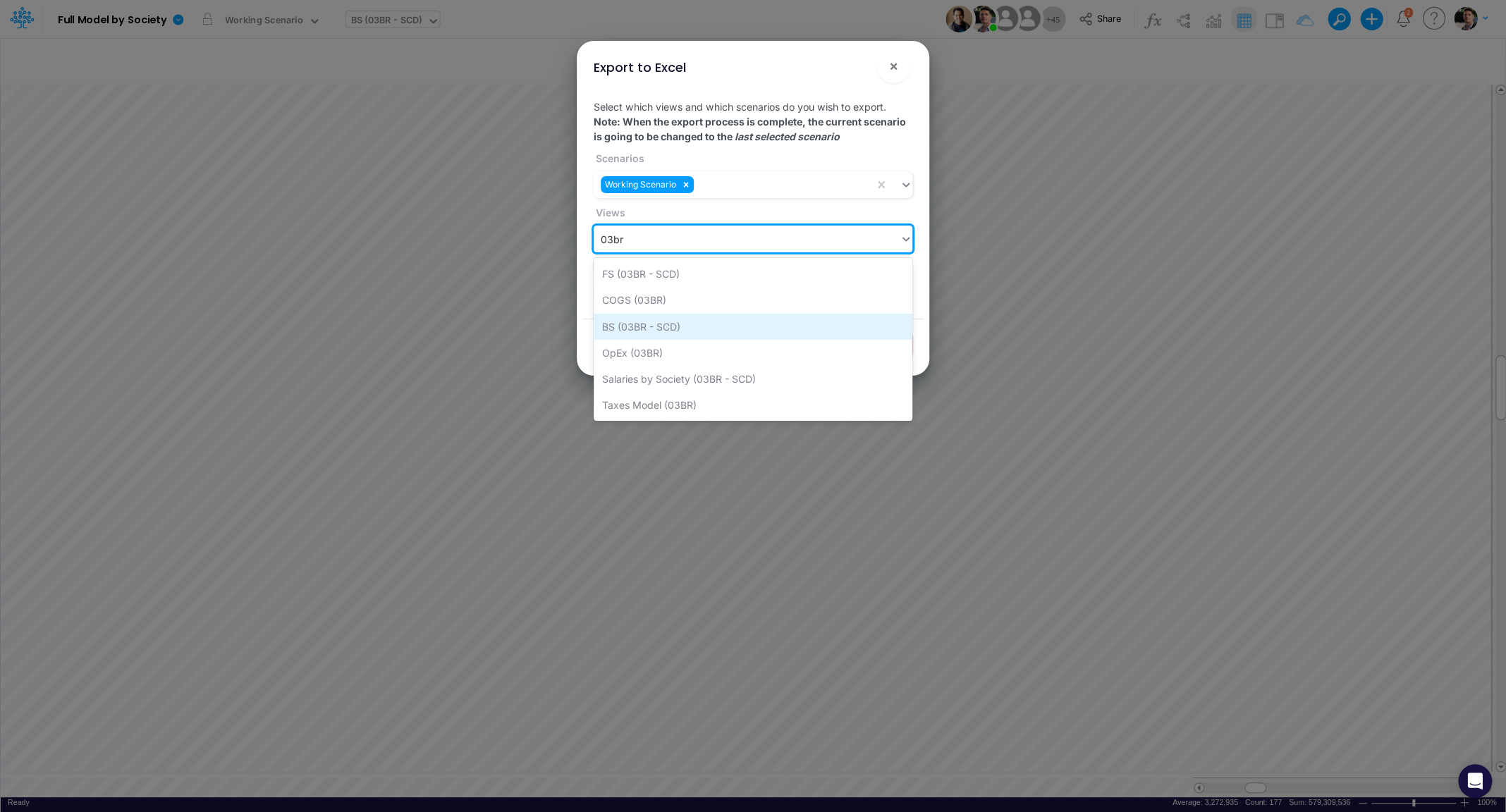
click at [685, 324] on div "BS (03BR - SCD)" at bounding box center [752, 327] width 319 height 26
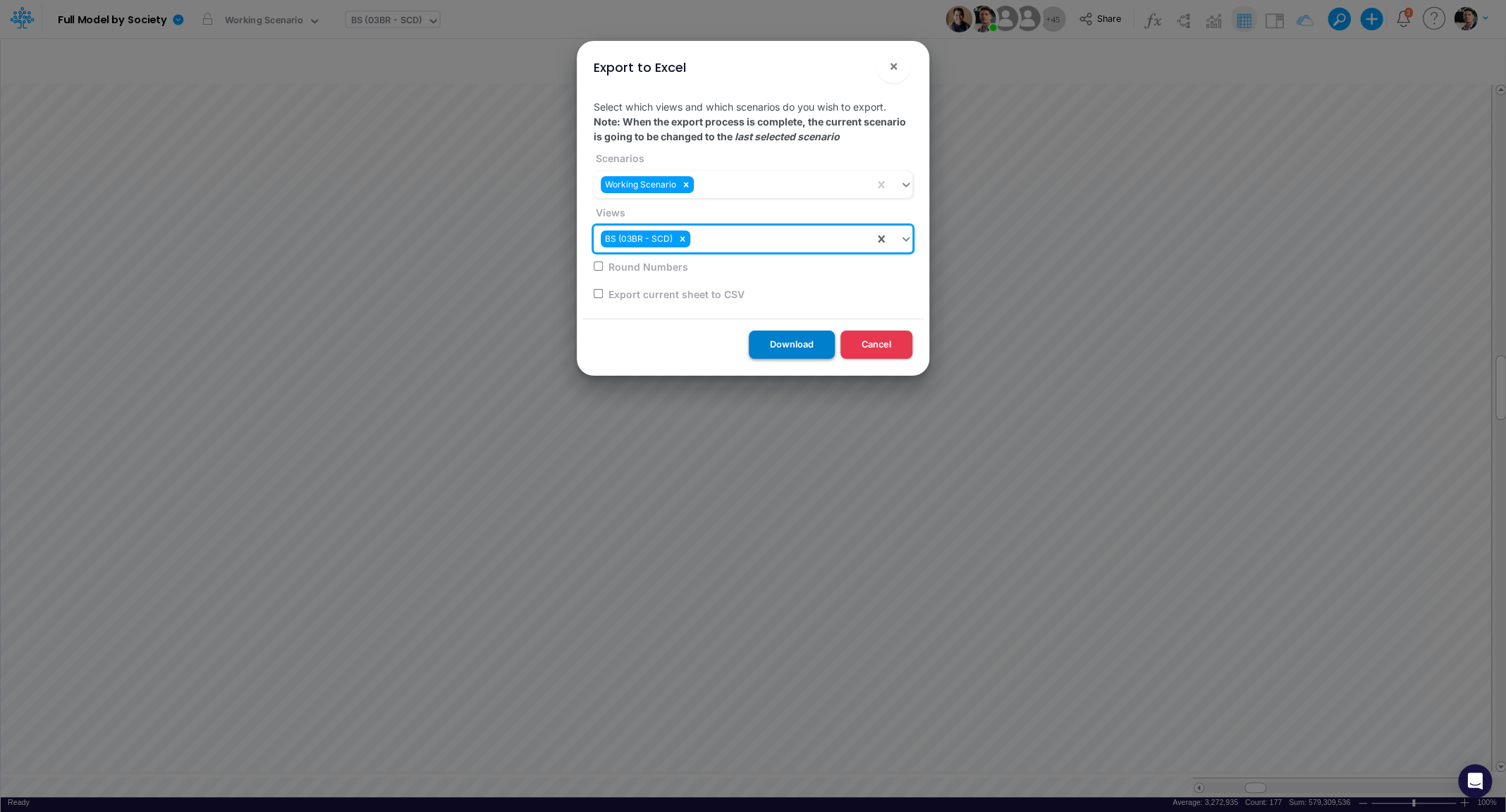
click at [795, 346] on button "Download" at bounding box center [792, 345] width 86 height 28
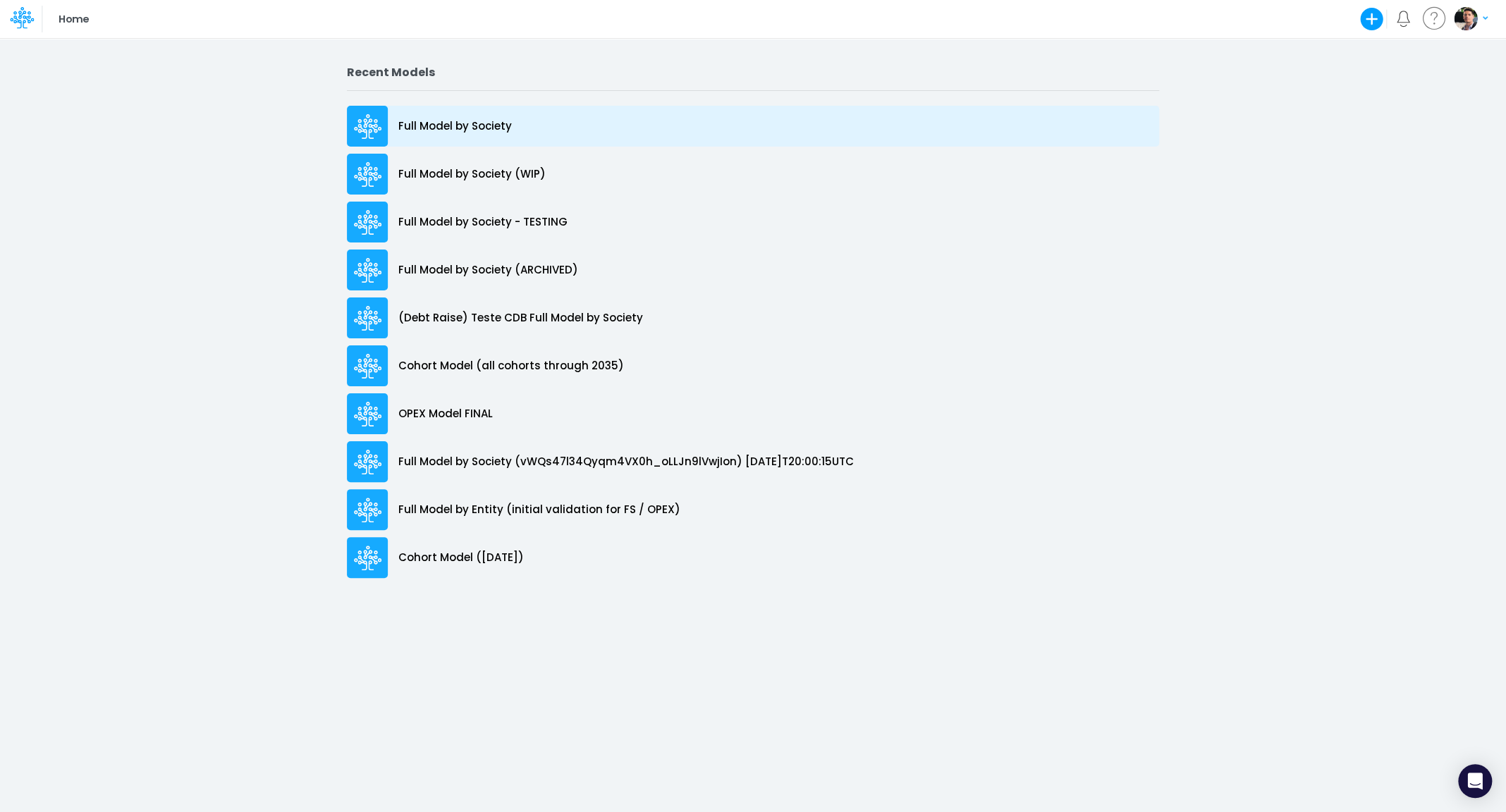
click at [459, 125] on p "Full Model by Society" at bounding box center [455, 126] width 114 height 16
